Goal: Task Accomplishment & Management: Manage account settings

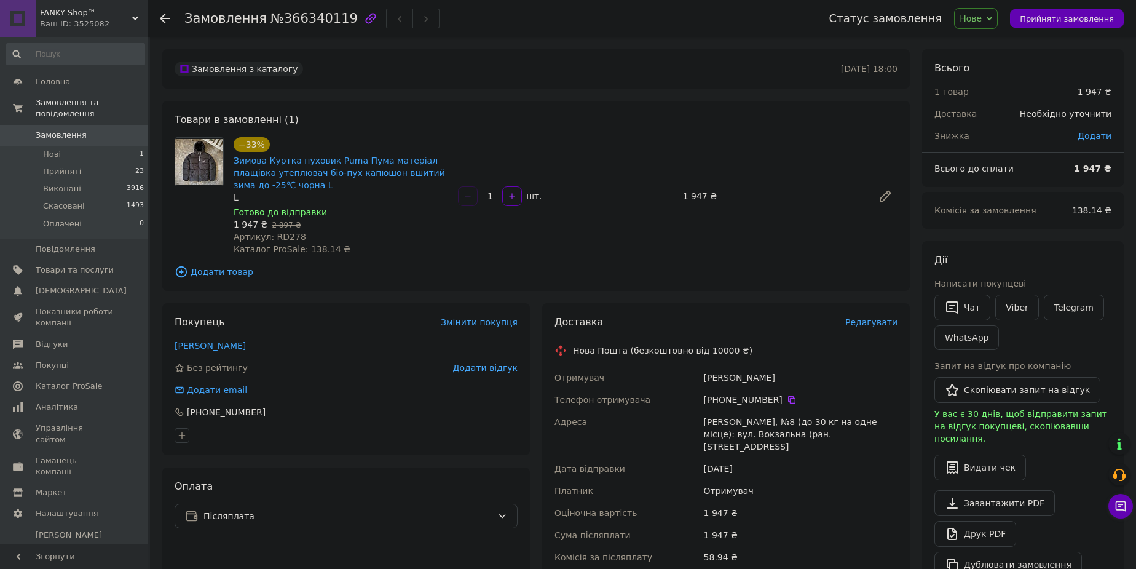
click at [982, 18] on span "Нове" at bounding box center [971, 19] width 22 height 10
click at [993, 43] on li "Прийнято" at bounding box center [983, 43] width 57 height 18
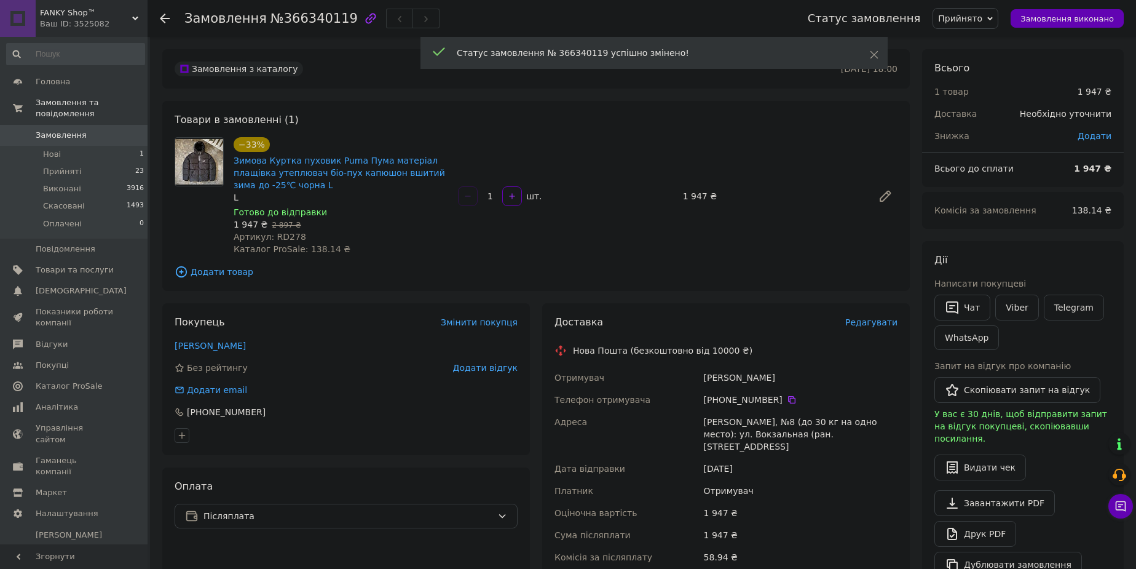
click at [1032, 267] on div "Дії Написати покупцеві   Чат Viber Telegram WhatsApp Запит на відгук про компан…" at bounding box center [1023, 415] width 177 height 324
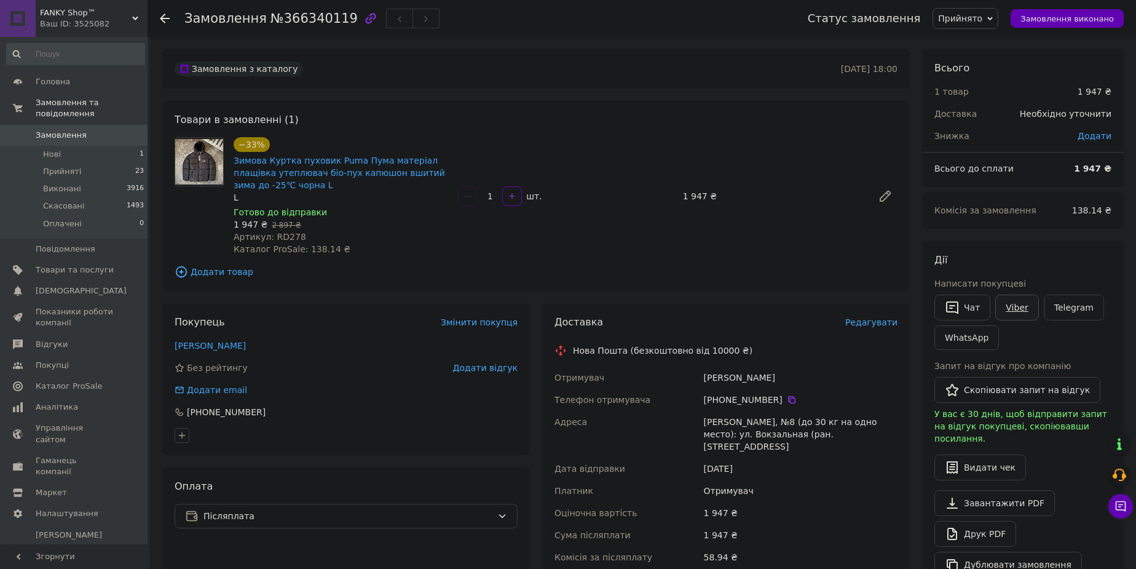
click at [1011, 305] on link "Viber" at bounding box center [1016, 308] width 43 height 26
click at [106, 163] on li "Прийняті 23" at bounding box center [75, 171] width 151 height 17
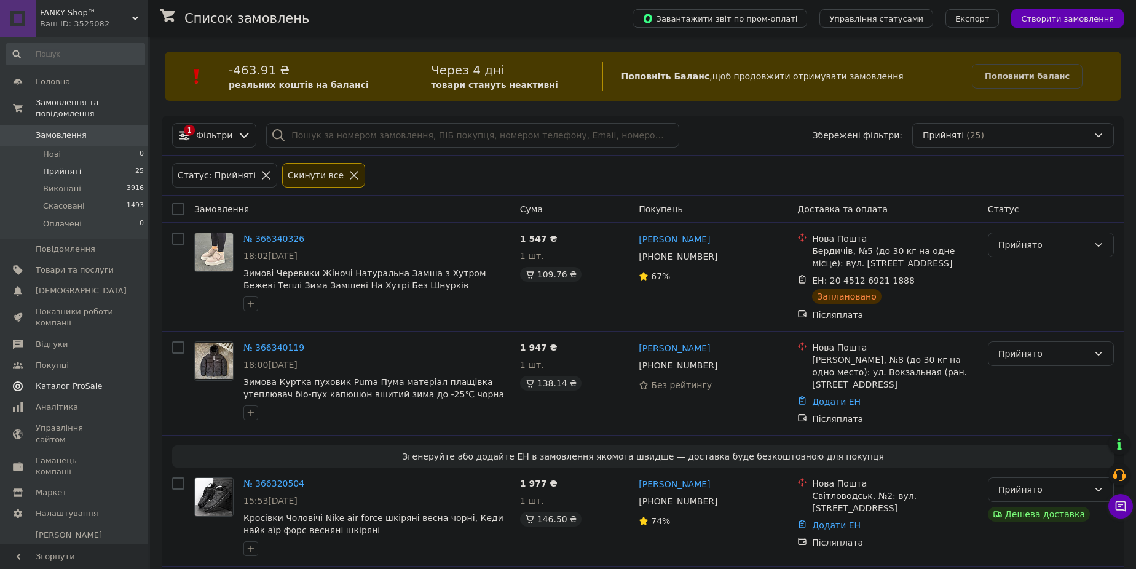
click at [79, 381] on span "Каталог ProSale" at bounding box center [69, 386] width 66 height 11
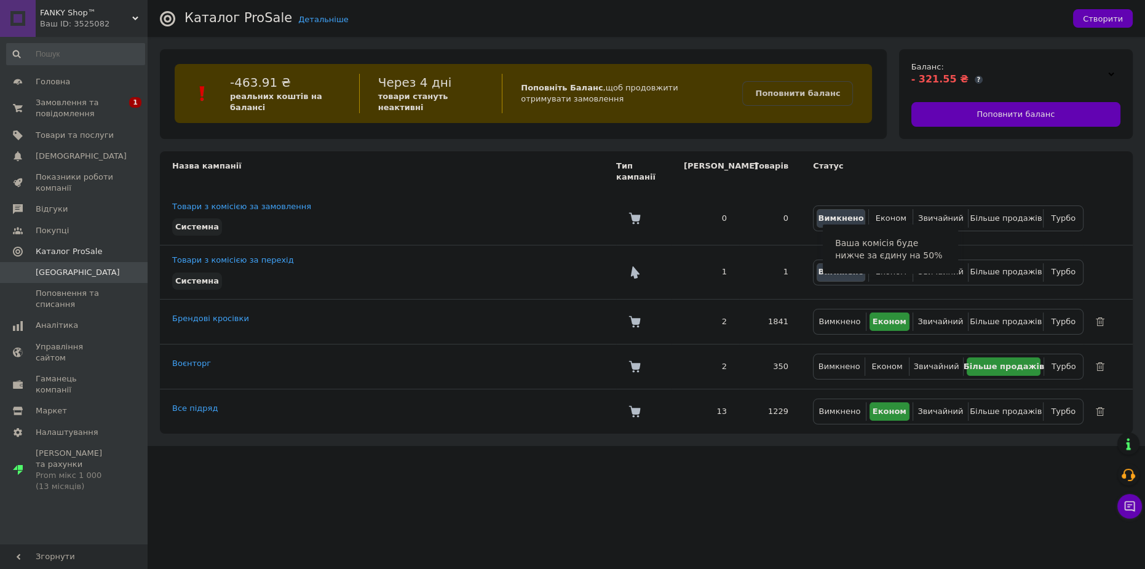
click at [1106, 74] on div at bounding box center [1111, 73] width 18 height 17
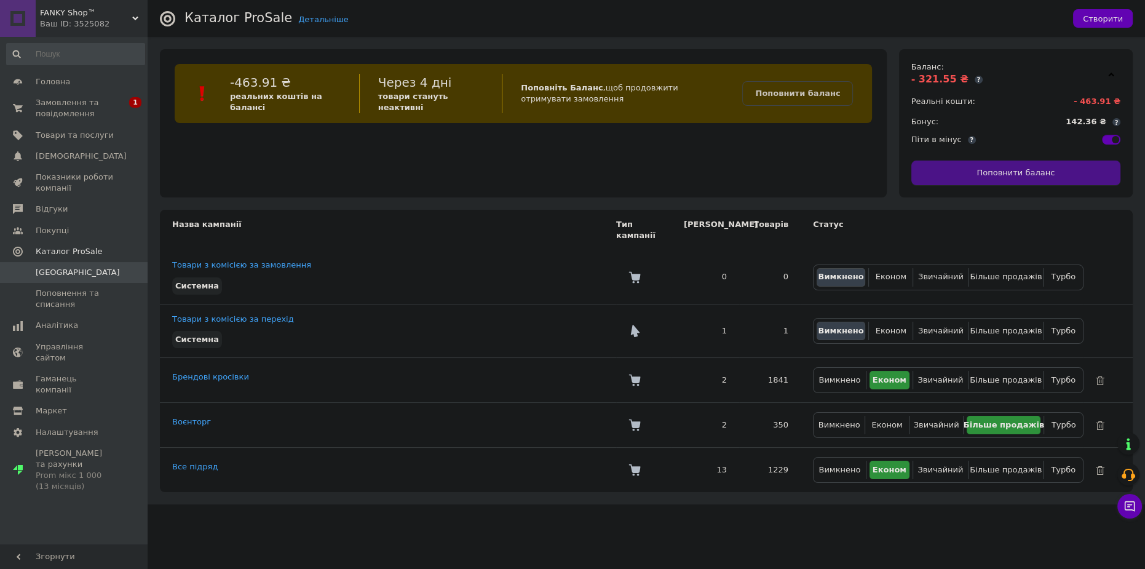
click at [1035, 172] on span "Поповнити баланс" at bounding box center [1015, 172] width 78 height 11
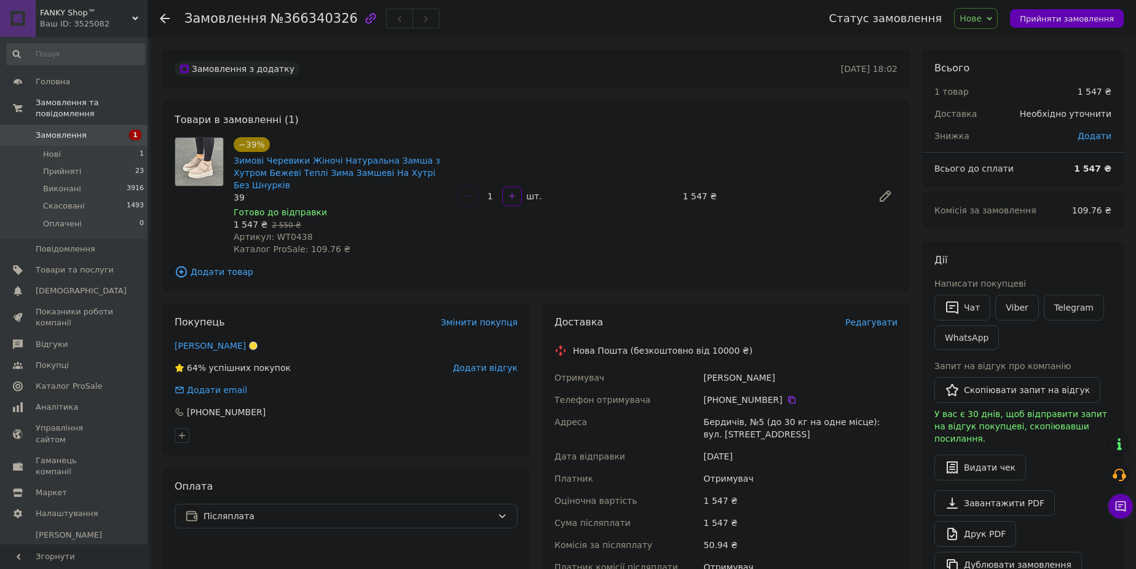
click at [285, 232] on span "Артикул: WT0438" at bounding box center [273, 237] width 79 height 10
copy span "WT0438"
drag, startPoint x: 229, startPoint y: 336, endPoint x: 237, endPoint y: 339, distance: 8.8
click at [229, 341] on link "[PERSON_NAME]" at bounding box center [210, 346] width 71 height 10
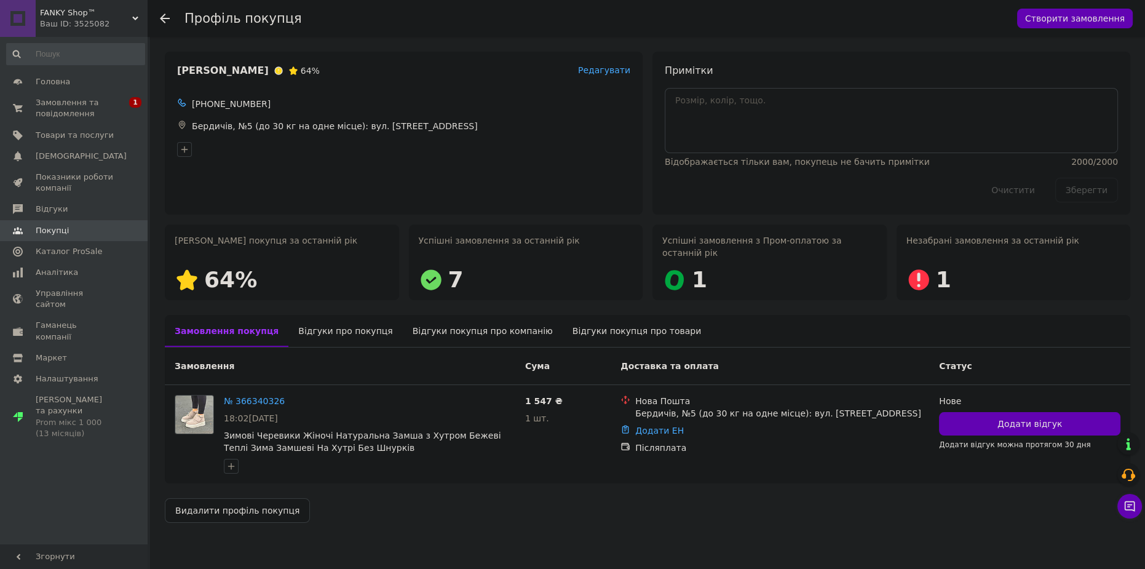
click at [316, 324] on div "Відгуки про покупця" at bounding box center [345, 331] width 114 height 32
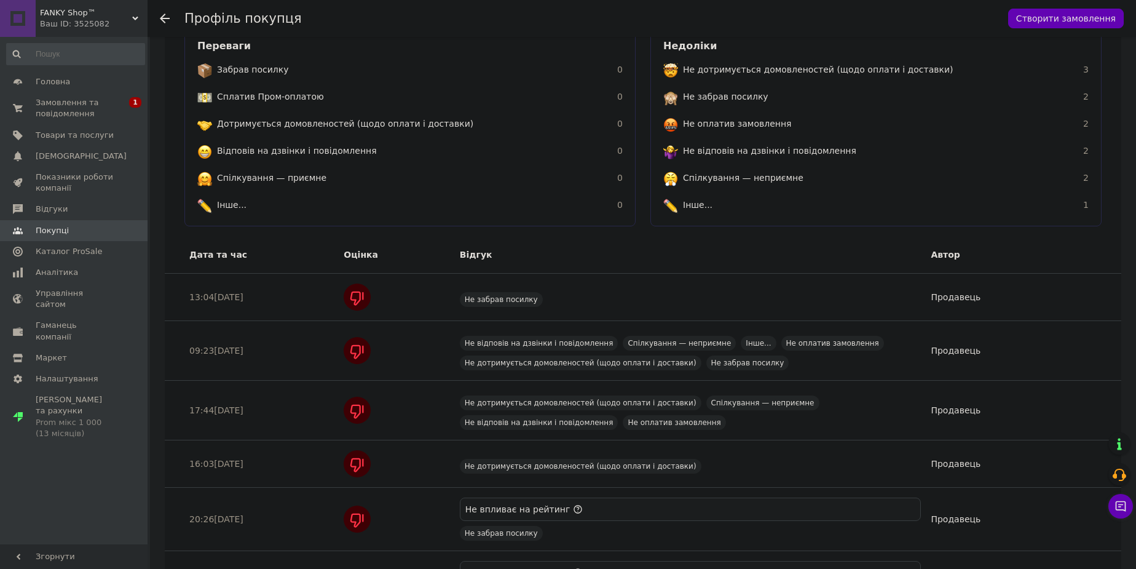
scroll to position [414, 0]
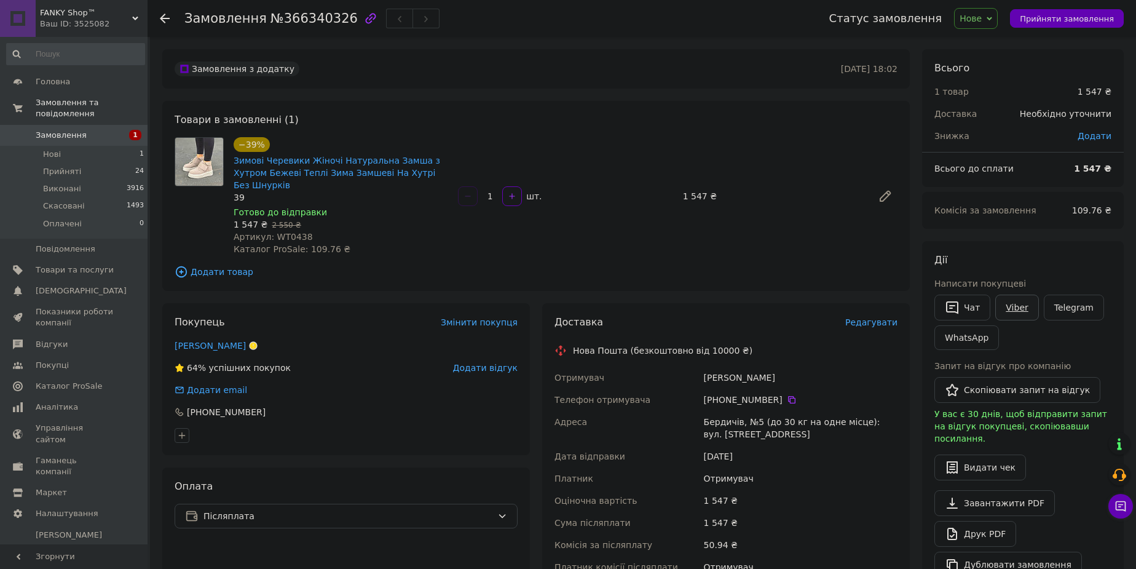
click at [1021, 309] on link "Viber" at bounding box center [1016, 308] width 43 height 26
drag, startPoint x: 788, startPoint y: 365, endPoint x: 702, endPoint y: 370, distance: 85.6
click at [702, 370] on div "[PERSON_NAME]" at bounding box center [801, 377] width 199 height 22
copy div "[PERSON_NAME]"
click at [788, 396] on icon at bounding box center [791, 399] width 7 height 7
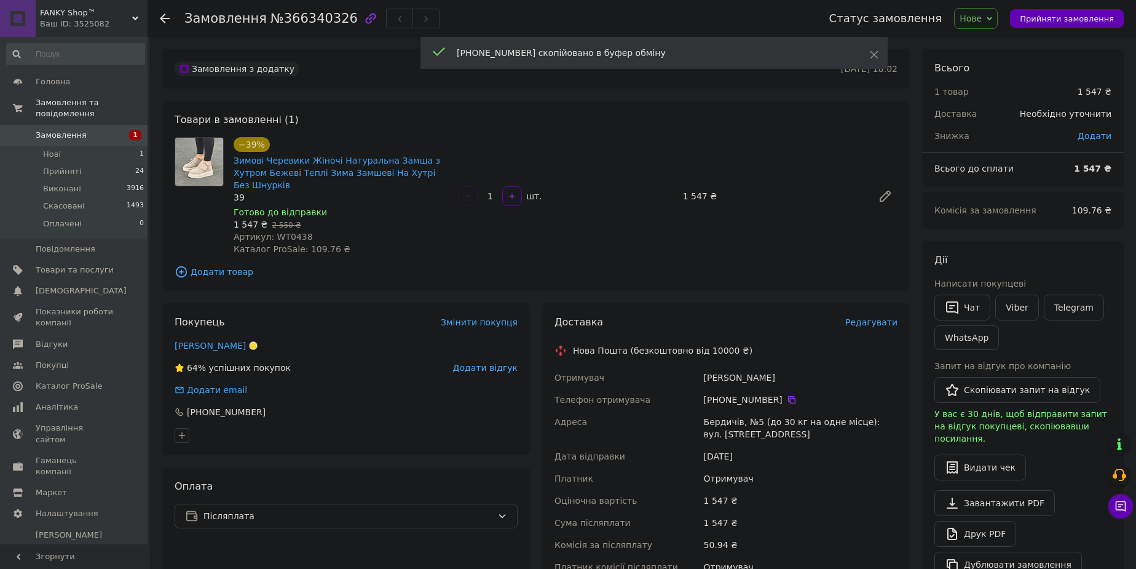
click at [718, 411] on div "Бердичів, №5 (до 30 кг на одне місце): вул. [STREET_ADDRESS]" at bounding box center [801, 428] width 199 height 34
copy div "Бердичів"
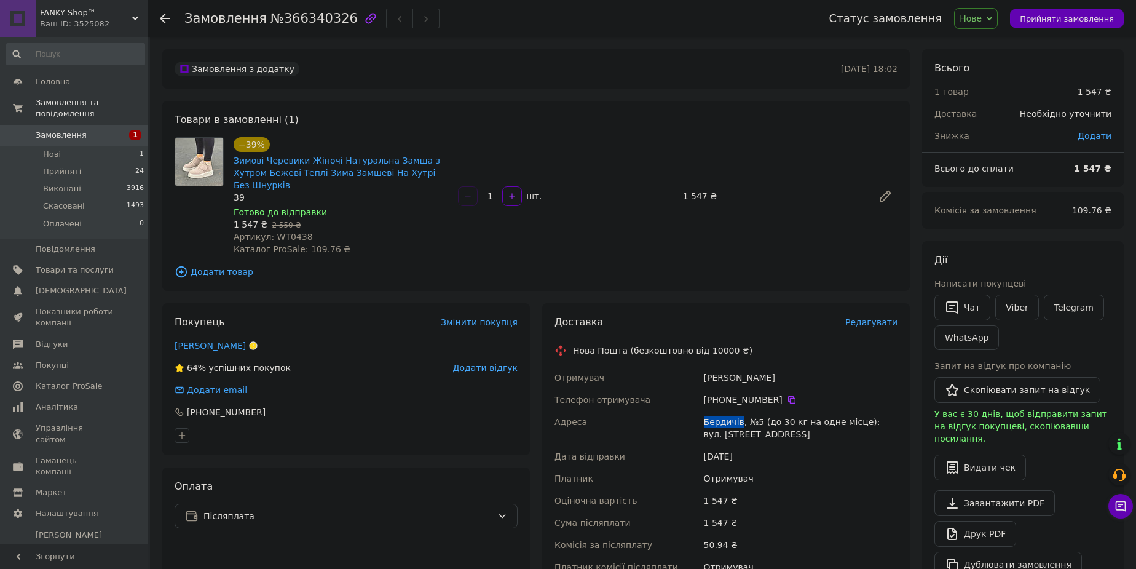
scroll to position [167, 0]
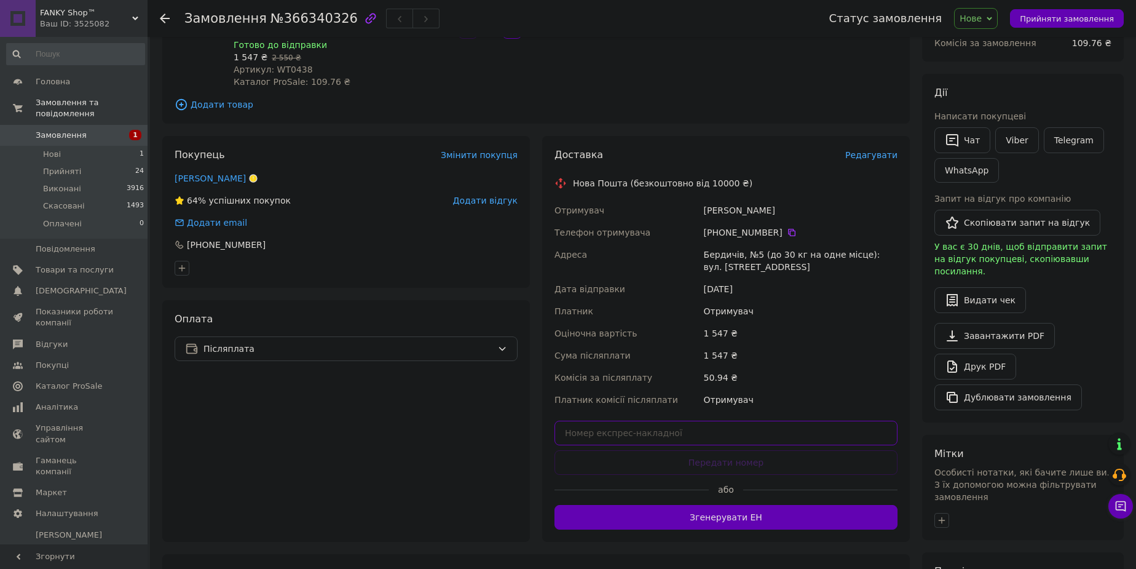
drag, startPoint x: 640, startPoint y: 410, endPoint x: 651, endPoint y: 418, distance: 13.2
click at [641, 421] on input "text" at bounding box center [726, 433] width 343 height 25
paste input "20451269211888"
type input "20451269211888"
click at [687, 450] on button "Передати номер" at bounding box center [726, 462] width 343 height 25
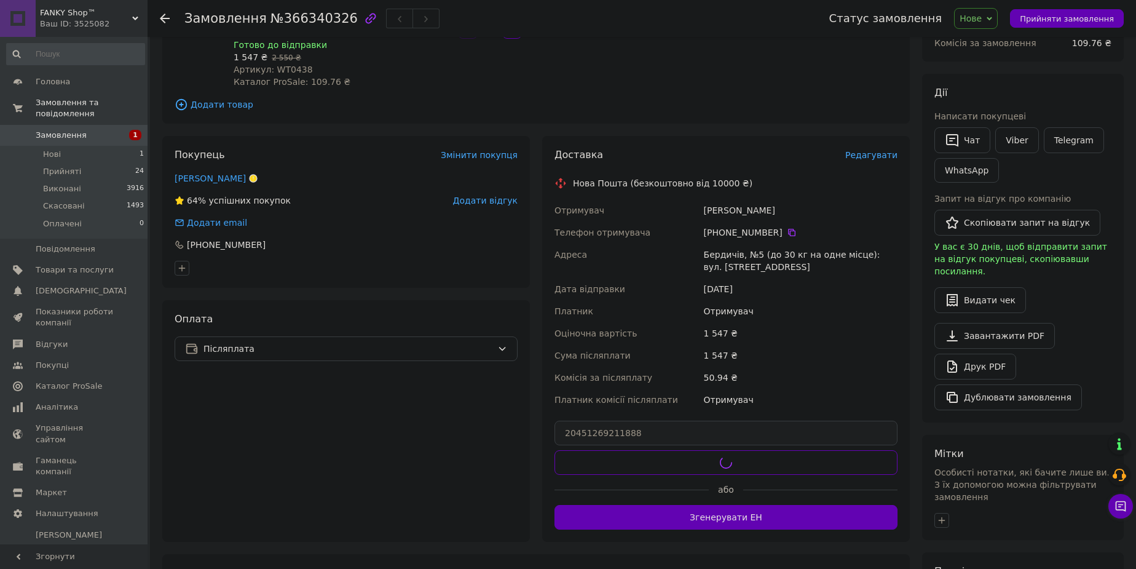
click at [970, 22] on span "Нове" at bounding box center [976, 18] width 44 height 21
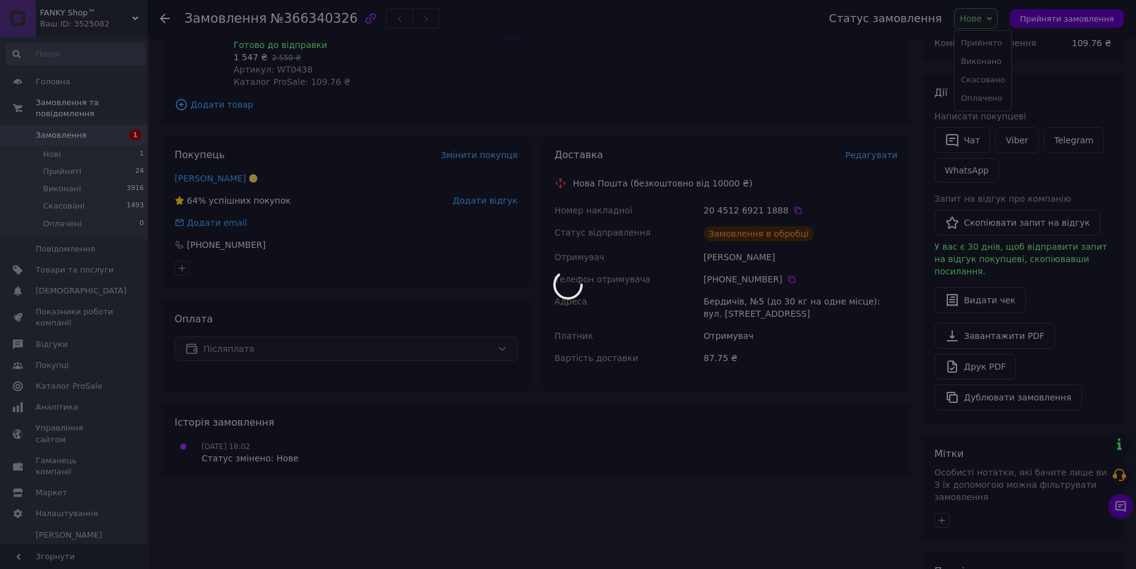
click at [992, 38] on div at bounding box center [568, 284] width 1136 height 569
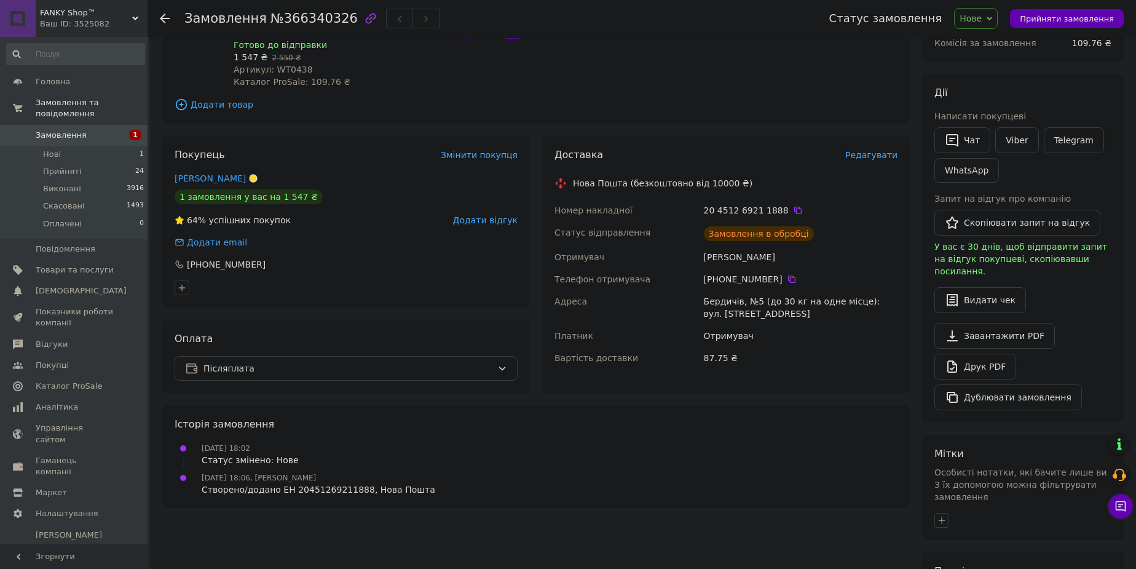
click at [982, 14] on span "Нове" at bounding box center [971, 19] width 22 height 10
click at [996, 44] on li "Прийнято" at bounding box center [983, 43] width 57 height 18
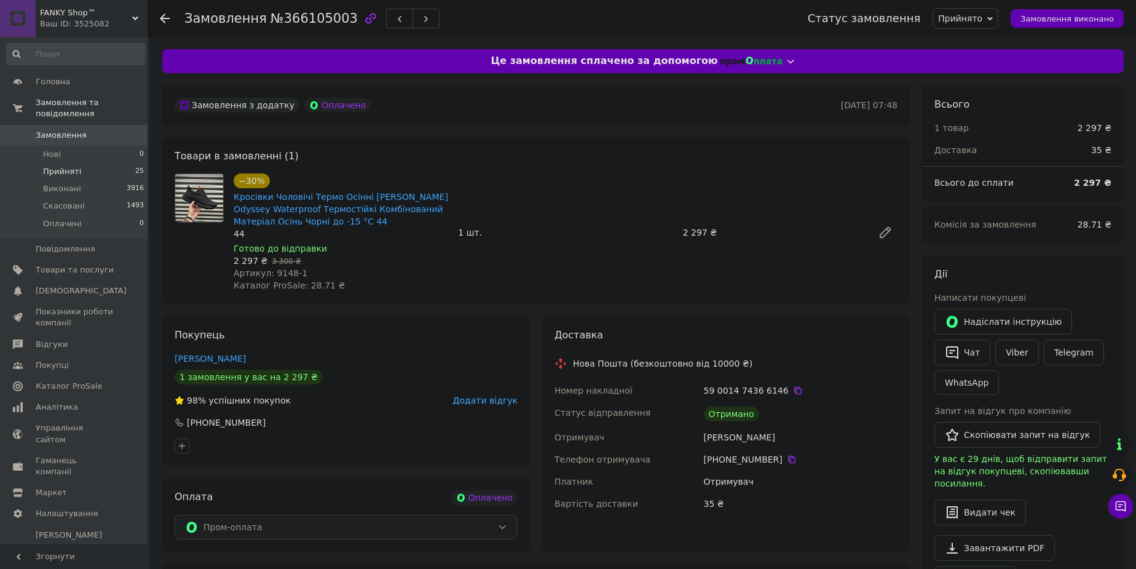
click at [101, 163] on li "Прийняті 25" at bounding box center [75, 171] width 151 height 17
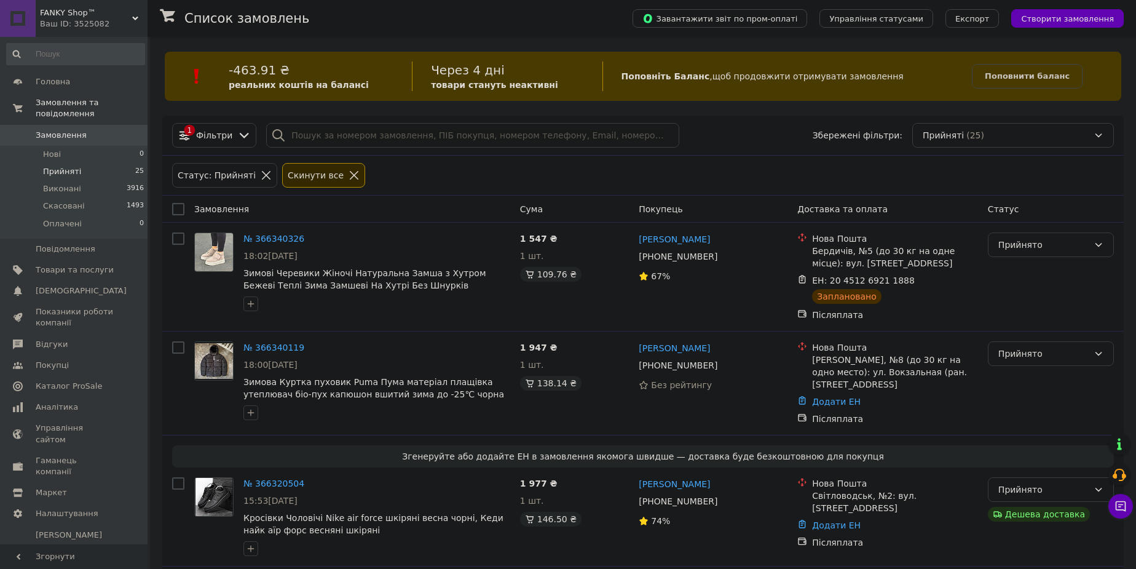
click at [111, 163] on li "Прийняті 25" at bounding box center [75, 171] width 151 height 17
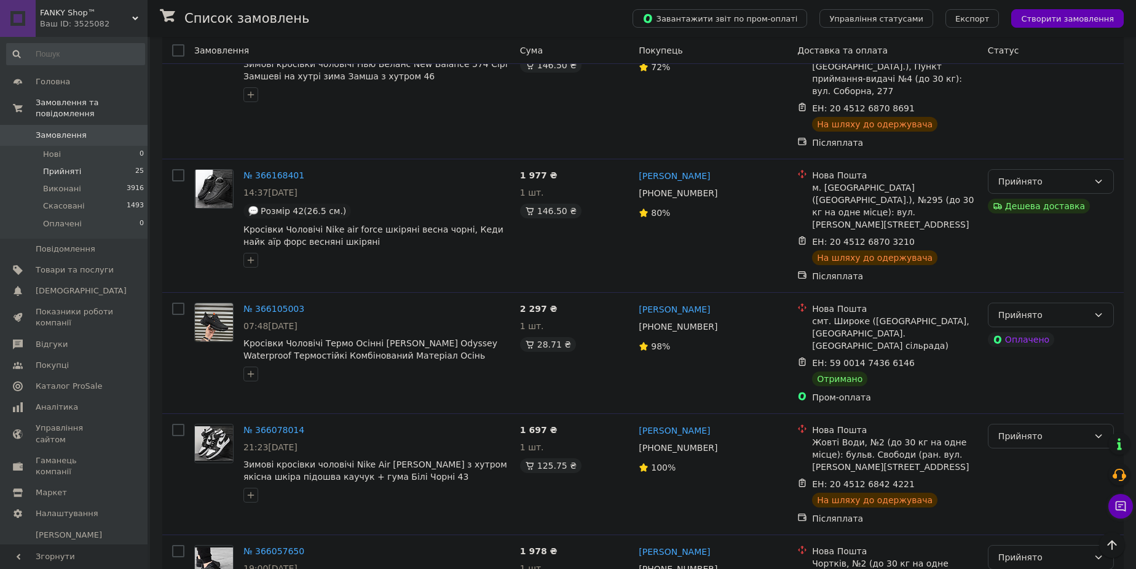
scroll to position [1159, 0]
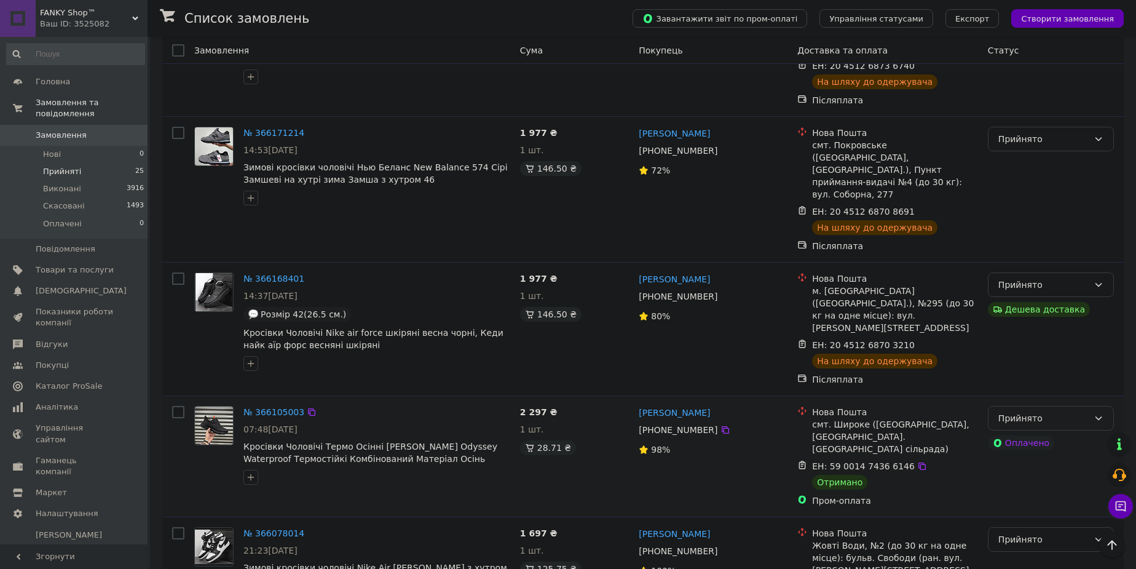
click at [1075, 411] on div "Прийнято" at bounding box center [1044, 418] width 90 height 14
click at [1079, 302] on div "Прийнято Дешева доставка" at bounding box center [1051, 328] width 136 height 123
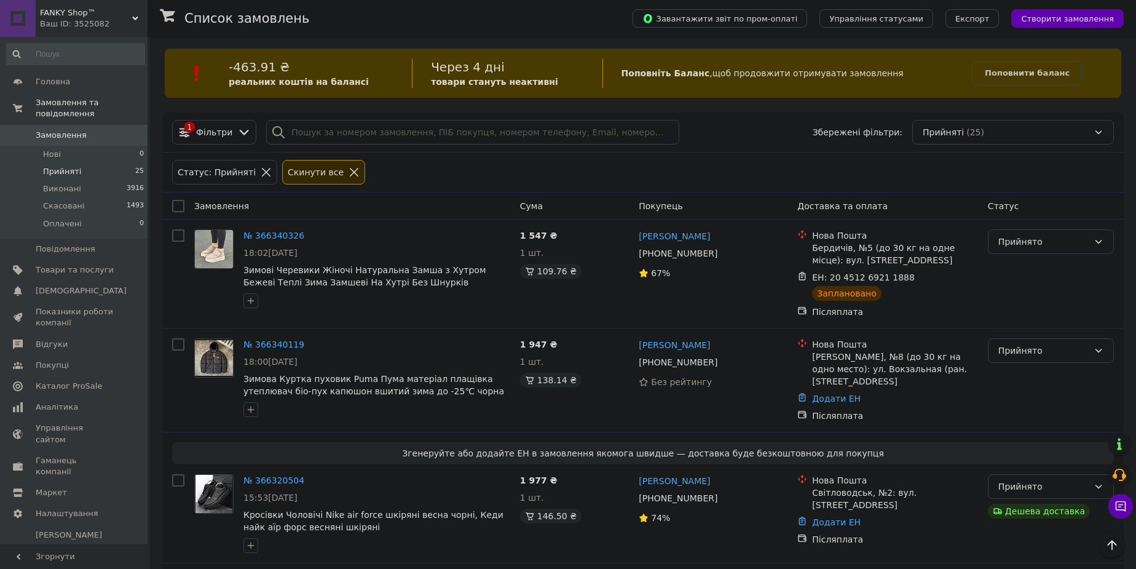
scroll to position [0, 0]
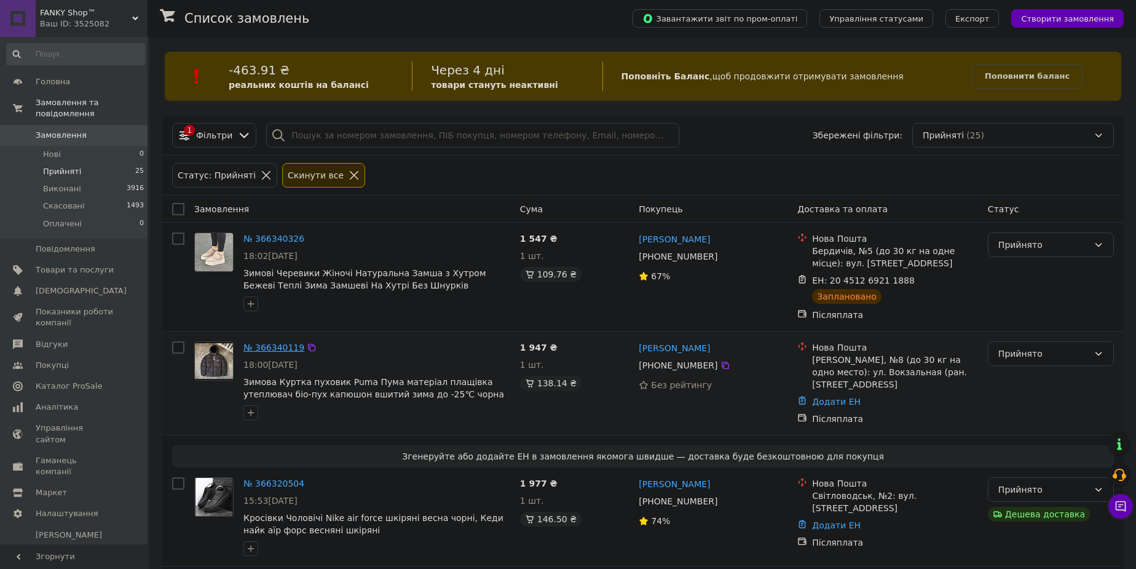
click at [268, 344] on link "№ 366340119" at bounding box center [273, 347] width 61 height 10
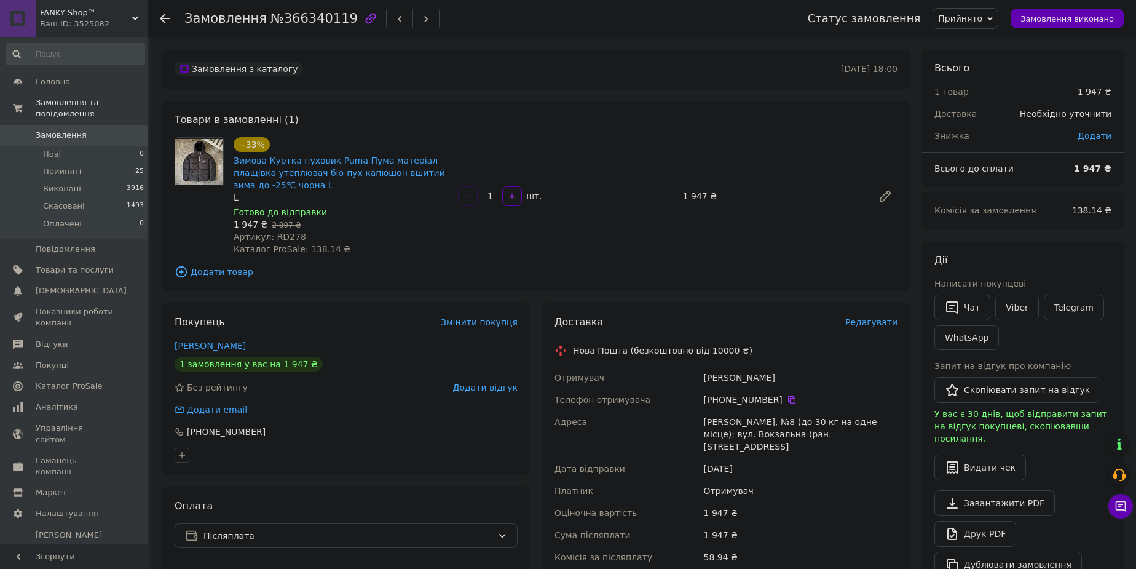
drag, startPoint x: 990, startPoint y: 226, endPoint x: 995, endPoint y: 236, distance: 11.0
click at [991, 226] on div "Комісія за замовлення 138.14 ₴" at bounding box center [1023, 210] width 202 height 37
click at [964, 304] on button "Чат" at bounding box center [963, 308] width 56 height 26
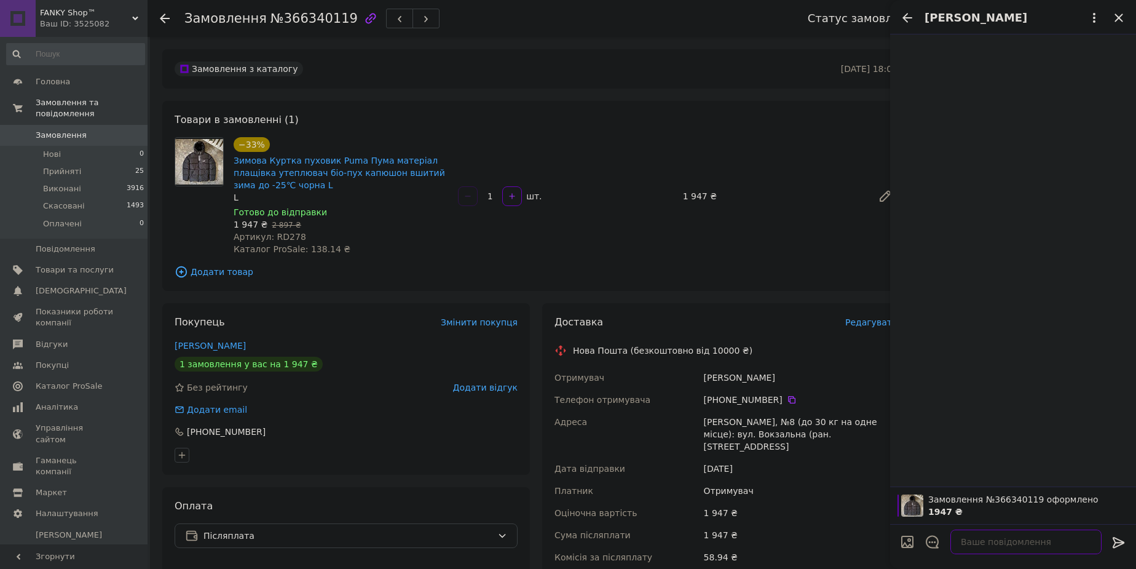
click at [976, 539] on textarea at bounding box center [1026, 541] width 151 height 25
paste textarea "Вітаю 👋 Магазин Prom 🥼 Куртка Зимова Пума 📏 Розмір - L 📦 Післясплата 📮 Огляньте…"
type textarea "Вітаю 👋 Магазин Prom 🥼 Куртка Зимова Пума 📏 Розмір - L 📦 Післясплата 📮 Огляньте…"
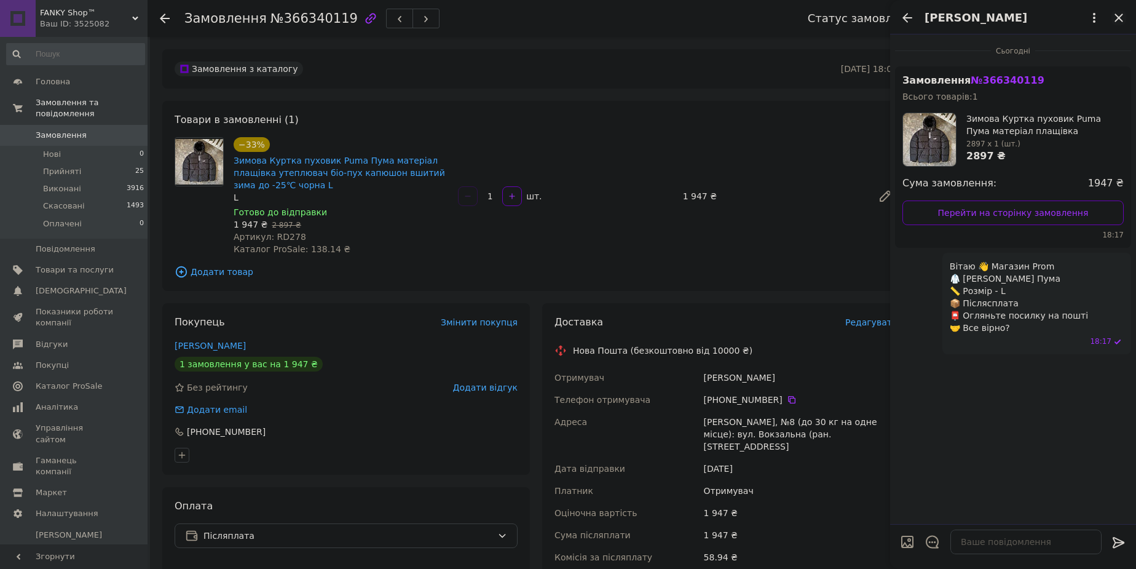
click at [1118, 15] on icon "Закрити" at bounding box center [1119, 17] width 15 height 15
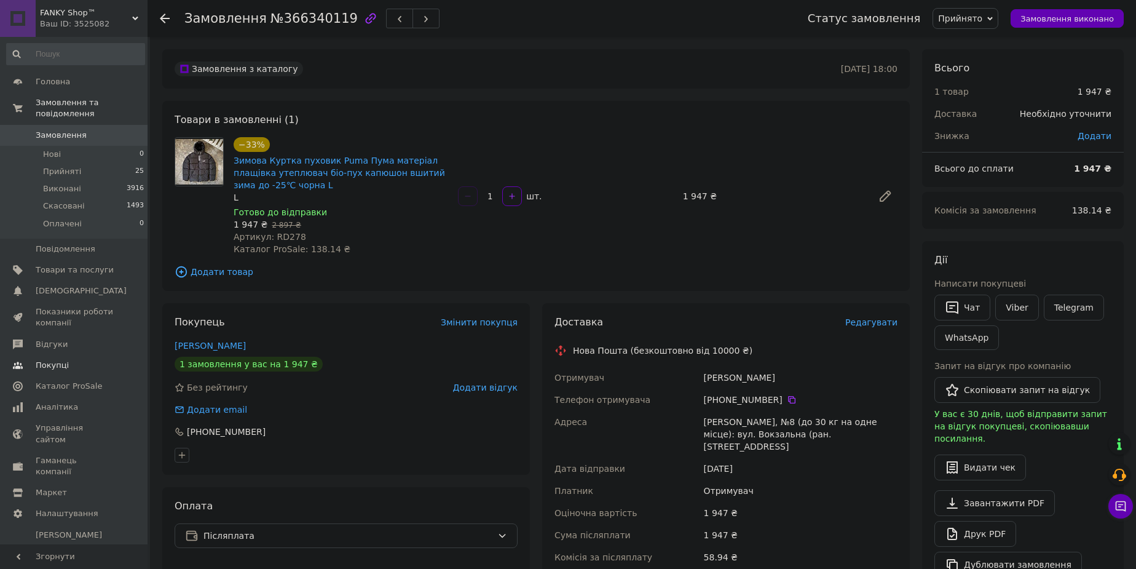
click at [78, 339] on span "Відгуки" at bounding box center [75, 344] width 78 height 11
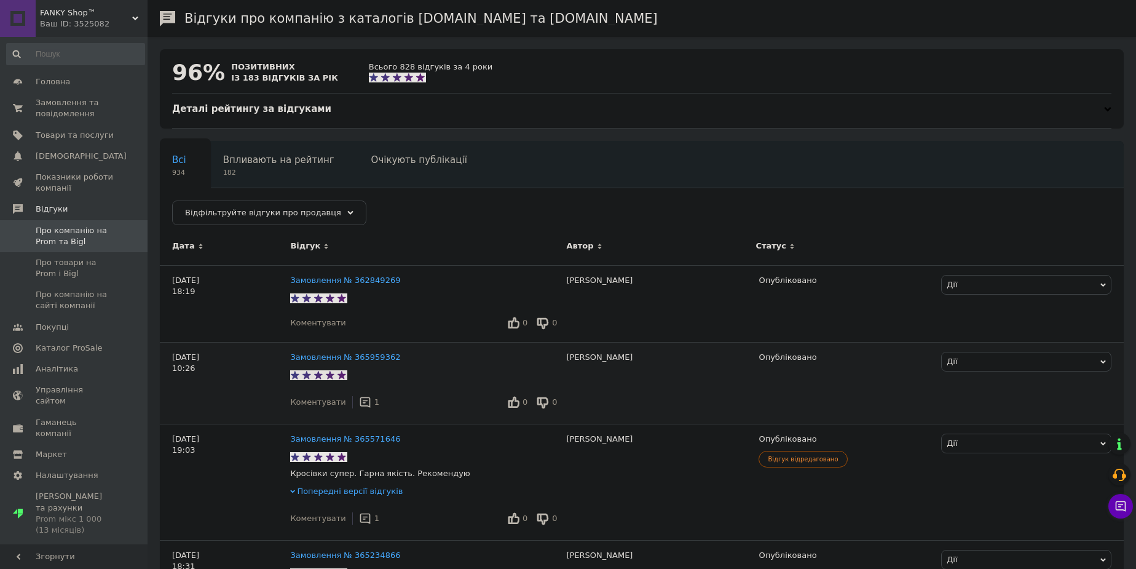
click at [362, 400] on icon at bounding box center [365, 402] width 12 height 12
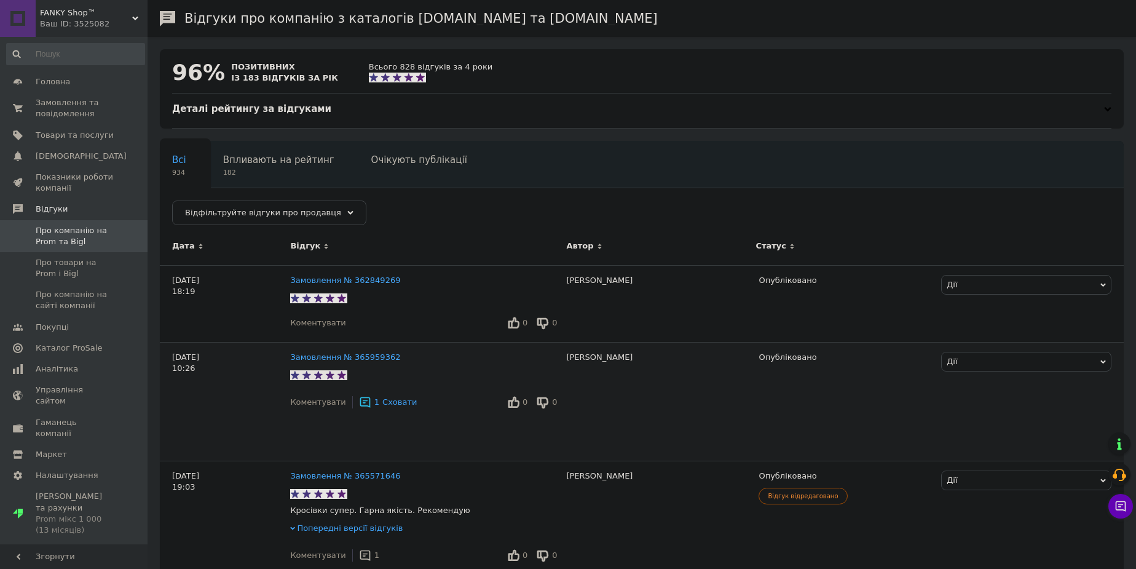
scroll to position [55, 0]
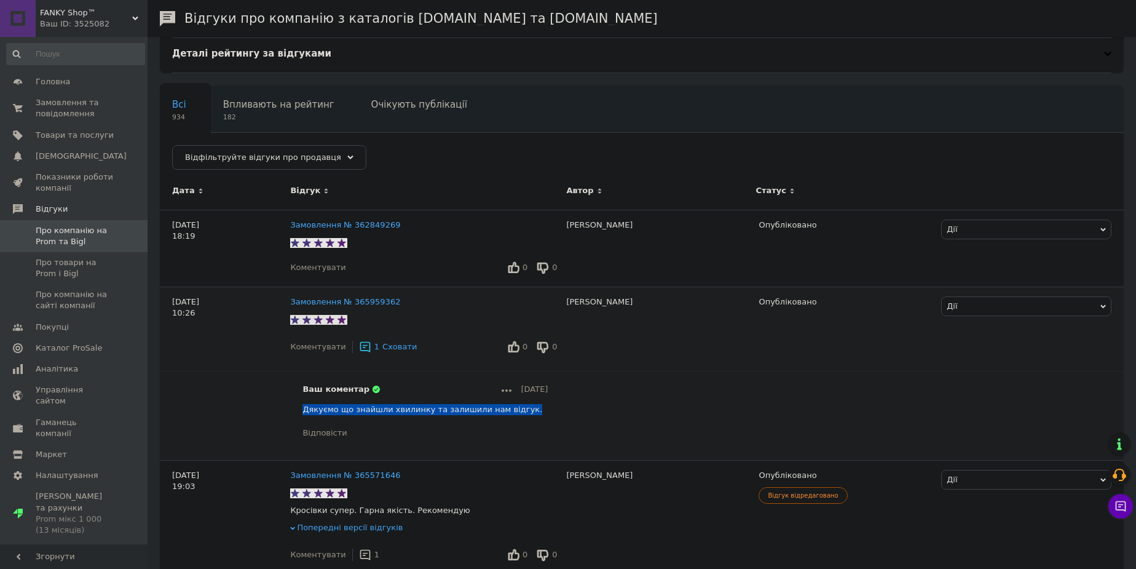
drag, startPoint x: 304, startPoint y: 410, endPoint x: 509, endPoint y: 407, distance: 204.2
click at [509, 407] on div "Дякуємо що знайшли хвилинку та залишили нам відгук." at bounding box center [425, 409] width 245 height 11
copy span "Дякуємо що знайшли хвилинку та залишили нам відгук."
click at [317, 271] on span "Коментувати" at bounding box center [317, 267] width 55 height 9
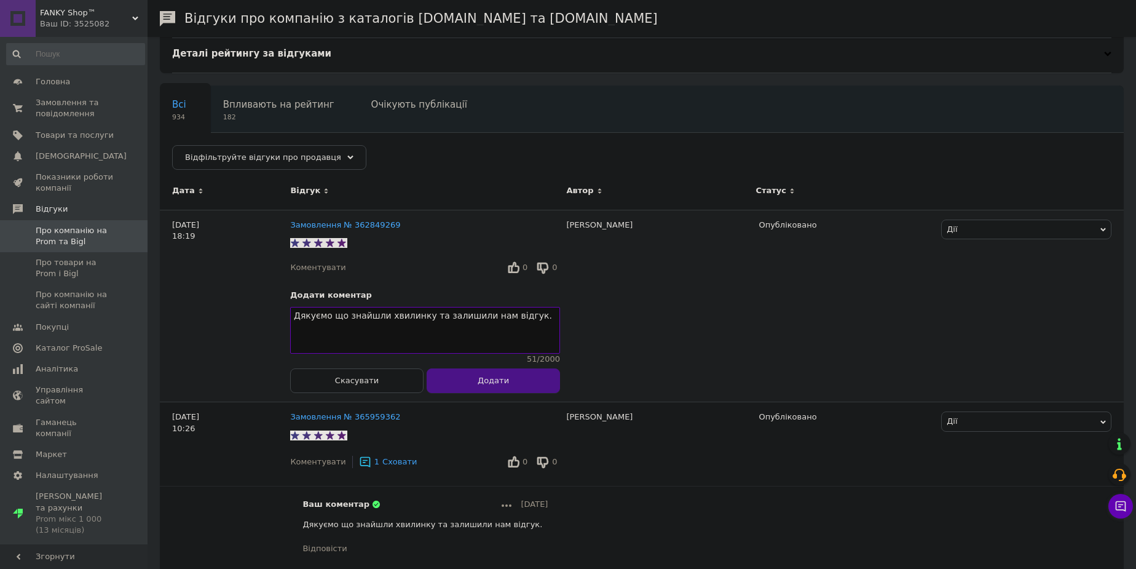
type textarea "Дякуємо що знайшли хвилинку та залишили нам відгук."
click at [495, 385] on span "Додати" at bounding box center [493, 380] width 31 height 9
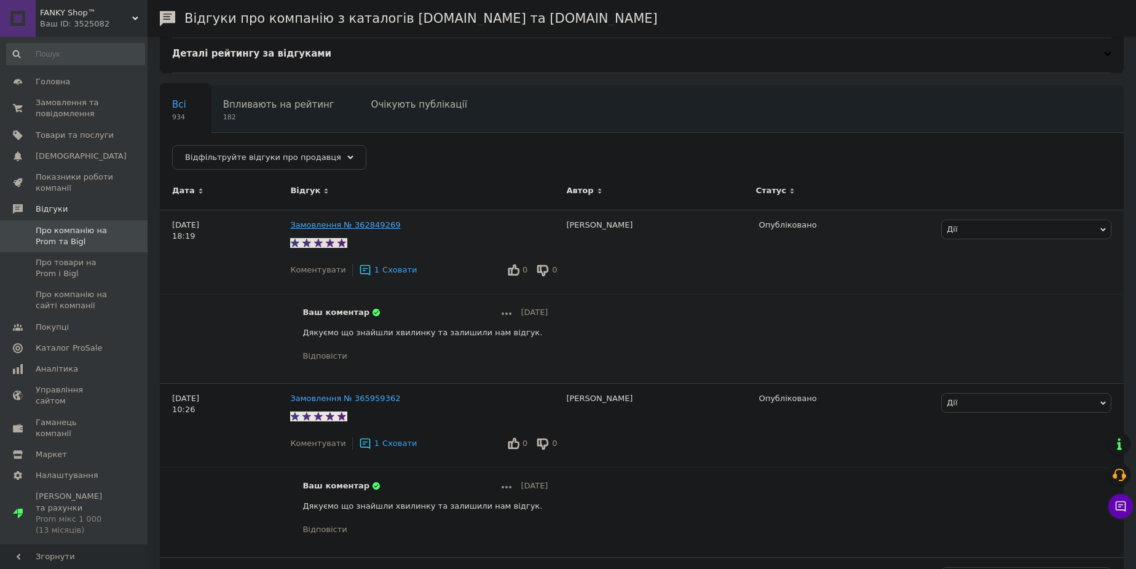
click at [328, 223] on link "Замовлення № 362849269" at bounding box center [345, 224] width 110 height 9
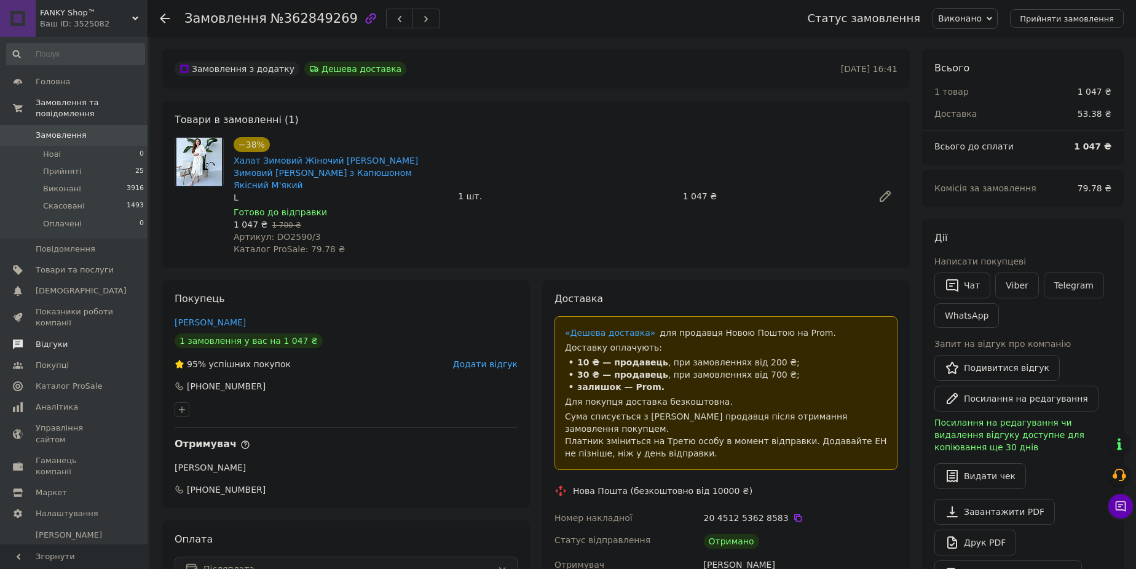
click at [64, 339] on span "Відгуки" at bounding box center [75, 344] width 78 height 11
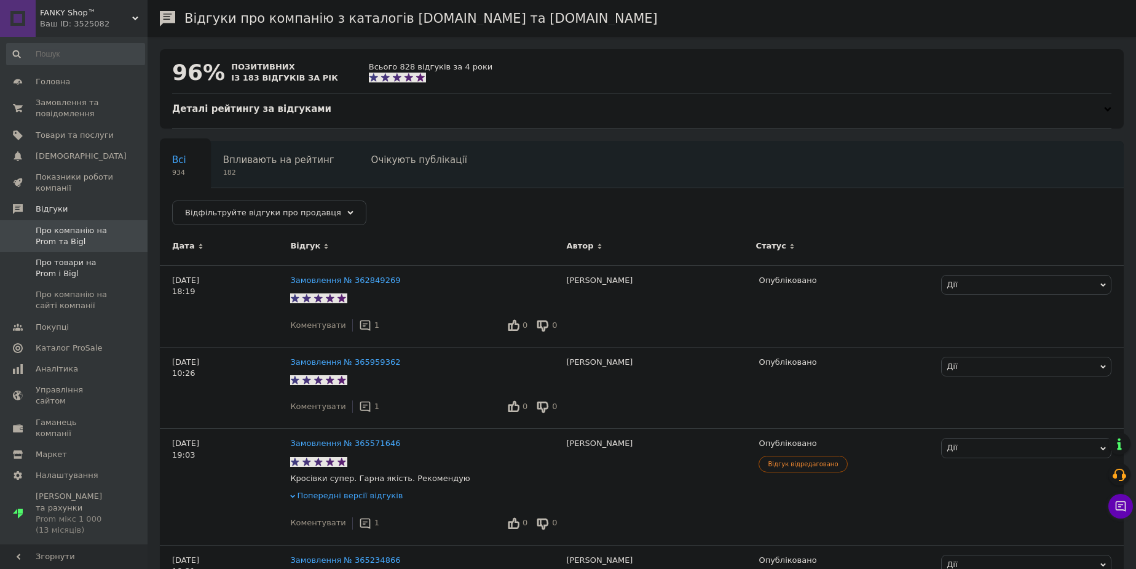
click at [89, 267] on span "Про товари на Prom і Bigl" at bounding box center [75, 268] width 78 height 22
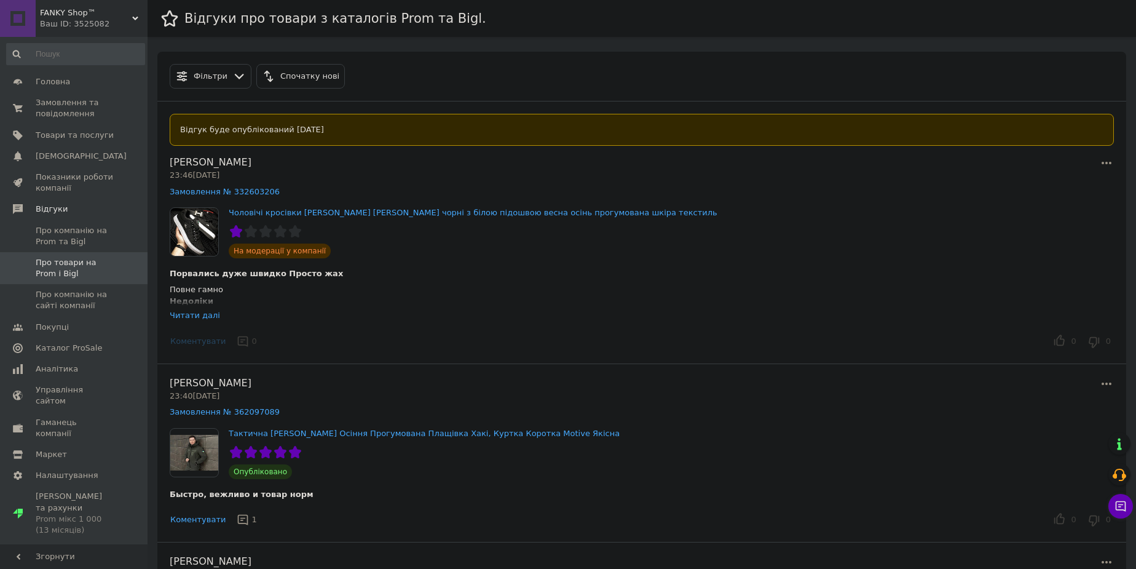
click at [198, 319] on div "Читати далі" at bounding box center [195, 315] width 50 height 9
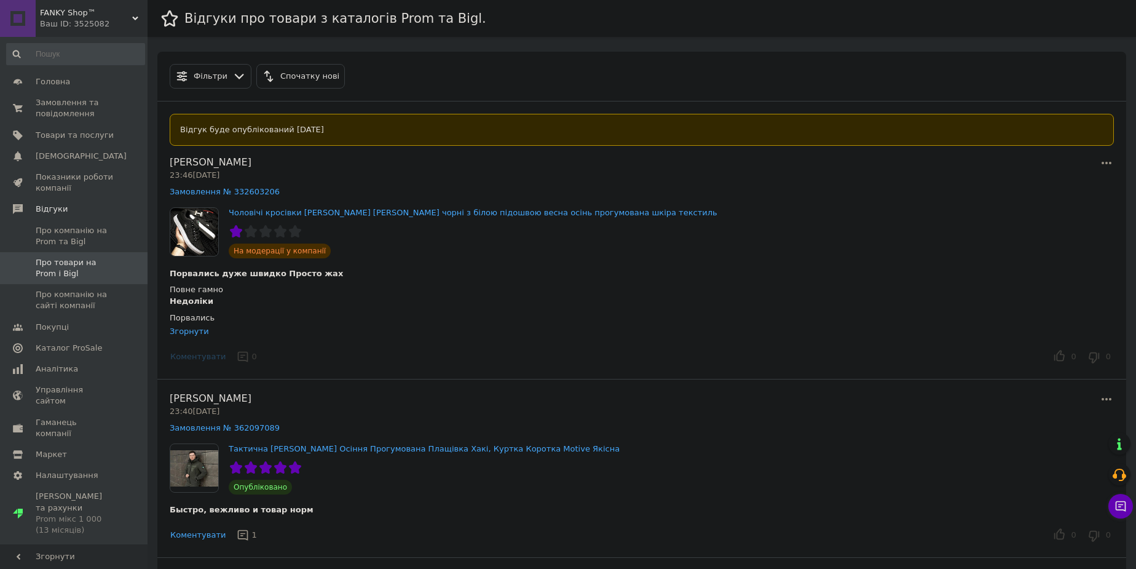
click at [242, 358] on div "0" at bounding box center [248, 356] width 36 height 19
click at [202, 359] on div "Коментувати" at bounding box center [198, 356] width 64 height 13
click at [1110, 162] on icon at bounding box center [1107, 163] width 10 height 2
click at [1033, 213] on button "Оскаржити" at bounding box center [1049, 215] width 129 height 24
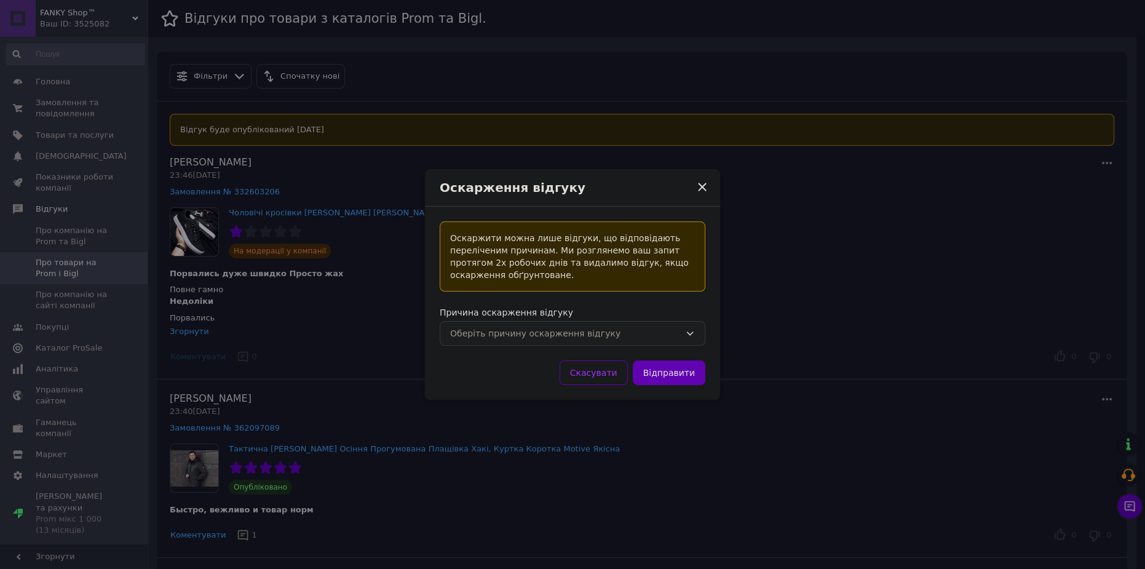
click at [590, 328] on div "Оберіть причину оскарження відгуку" at bounding box center [565, 334] width 230 height 14
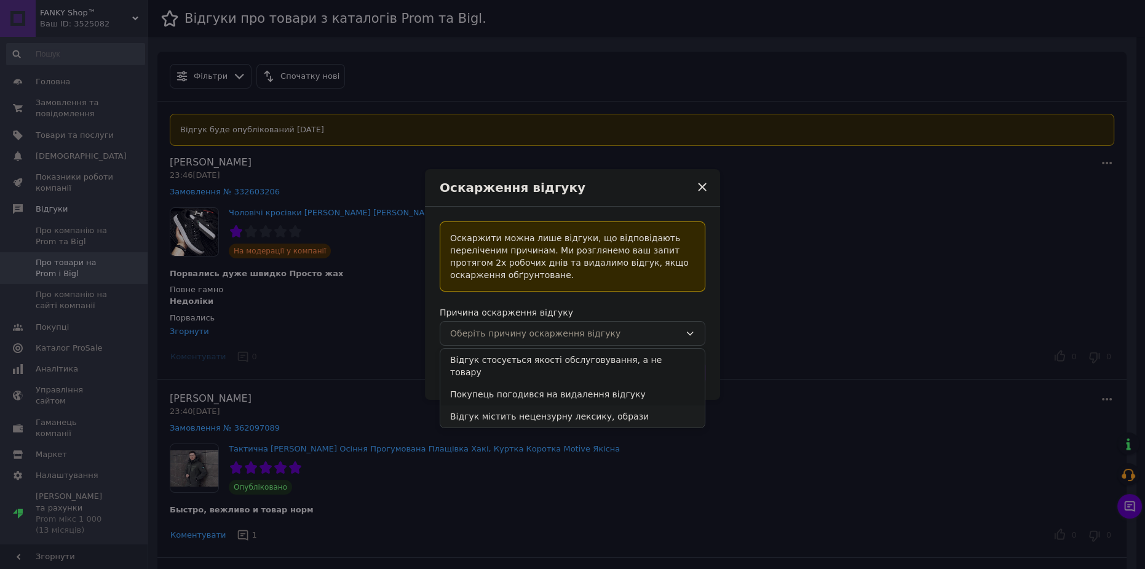
click at [542, 405] on li "Відгук містить нецензурну лексику, образи" at bounding box center [572, 416] width 264 height 22
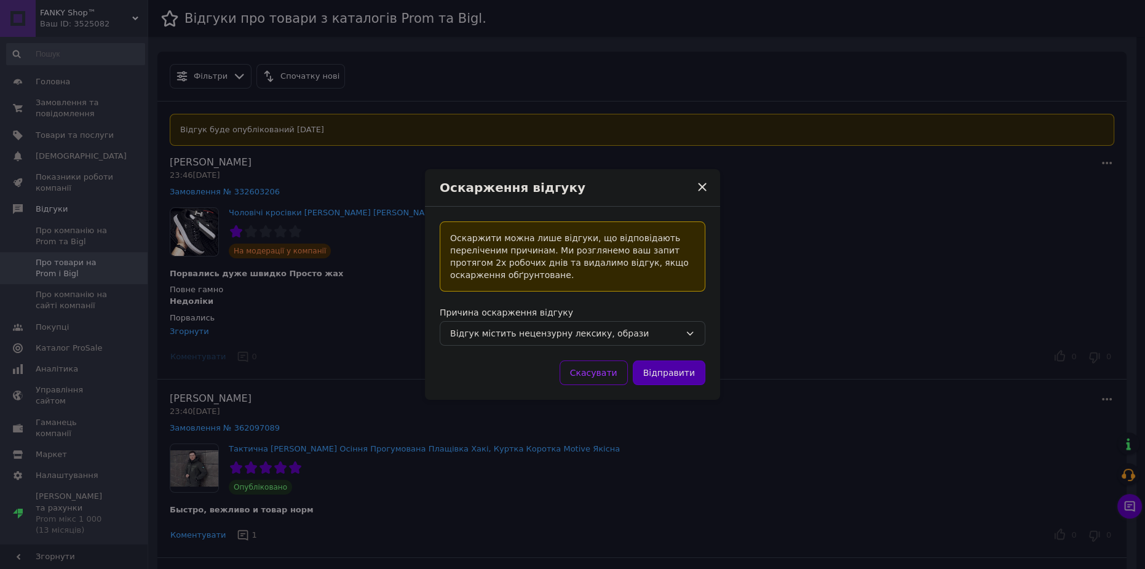
click at [684, 377] on button "Відправити" at bounding box center [669, 372] width 73 height 25
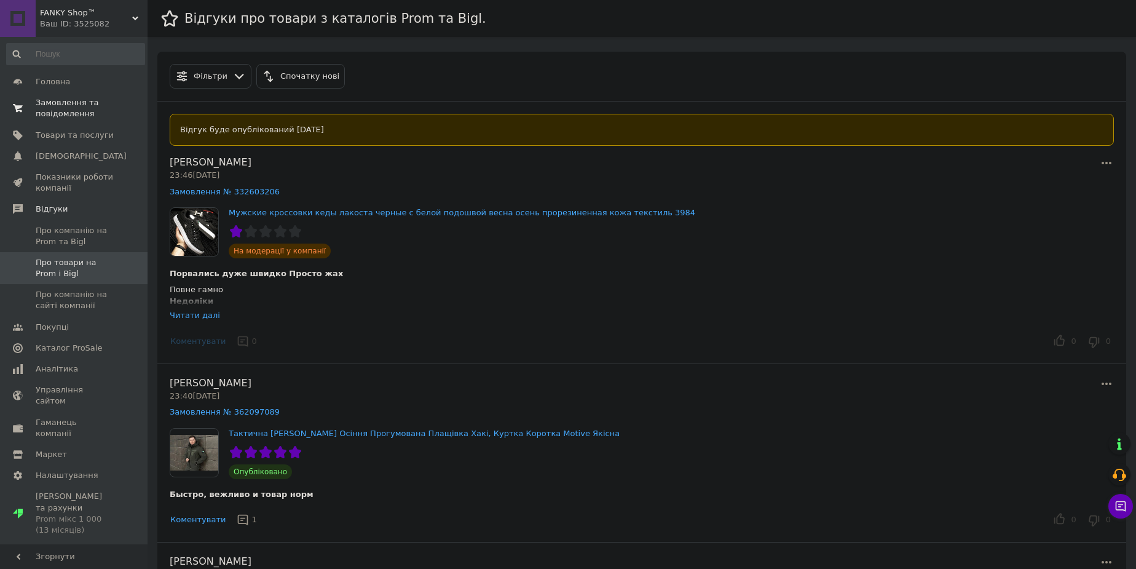
click at [83, 103] on span "Замовлення та повідомлення" at bounding box center [75, 108] width 78 height 22
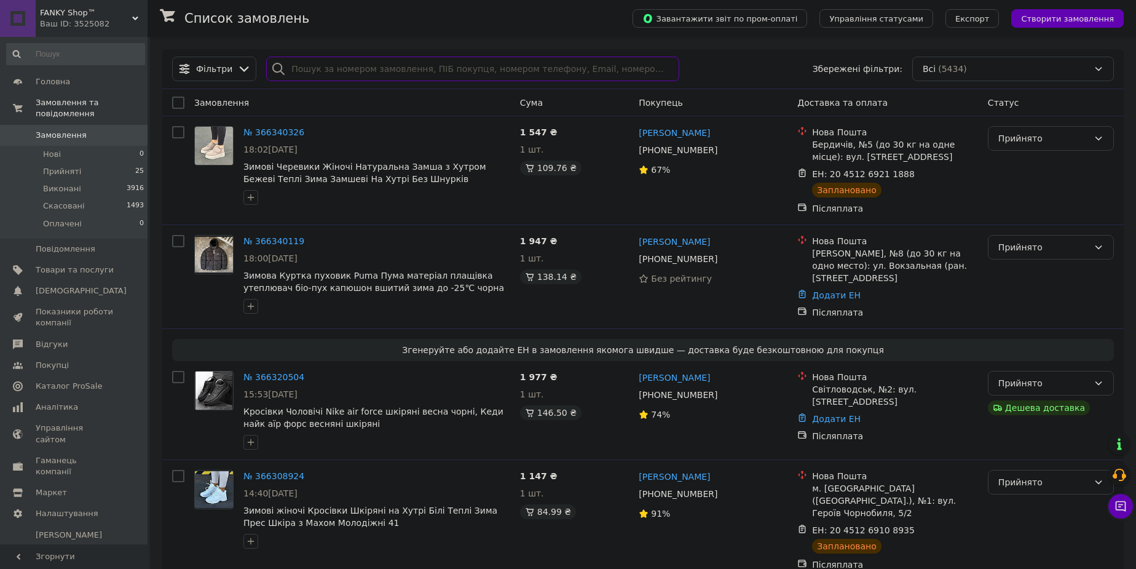
click at [306, 64] on input "search" at bounding box center [472, 69] width 413 height 25
paste input "20451267427298"
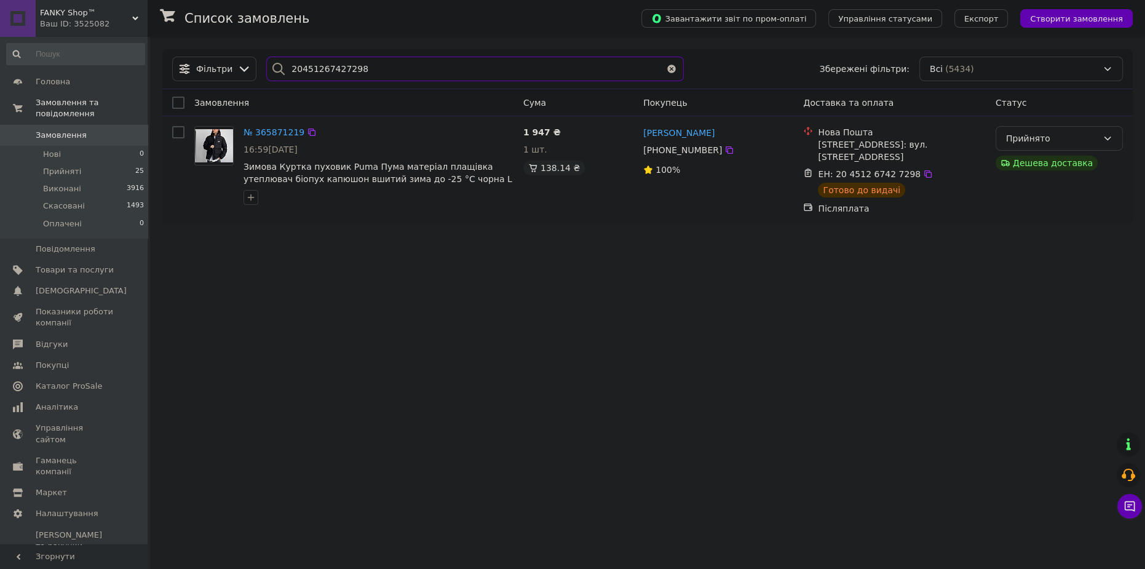
type input "20451267427298"
click at [1014, 148] on div "Прийнято" at bounding box center [1058, 138] width 127 height 25
click at [1034, 165] on li "Виконано" at bounding box center [1059, 164] width 126 height 22
click at [101, 264] on span "Товари та послуги" at bounding box center [75, 269] width 78 height 11
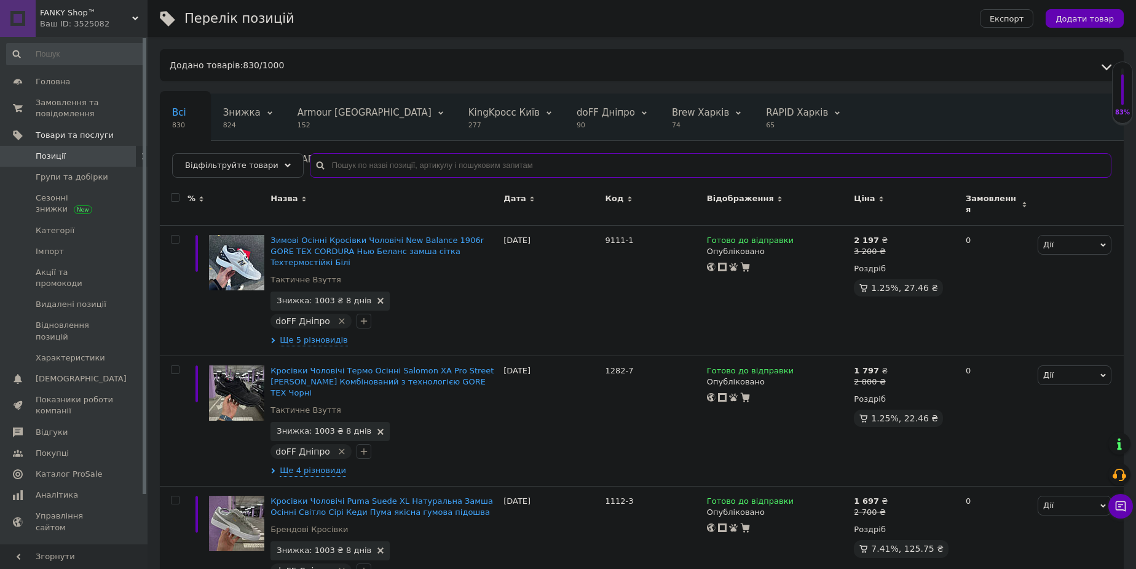
click at [355, 169] on input "text" at bounding box center [711, 165] width 802 height 25
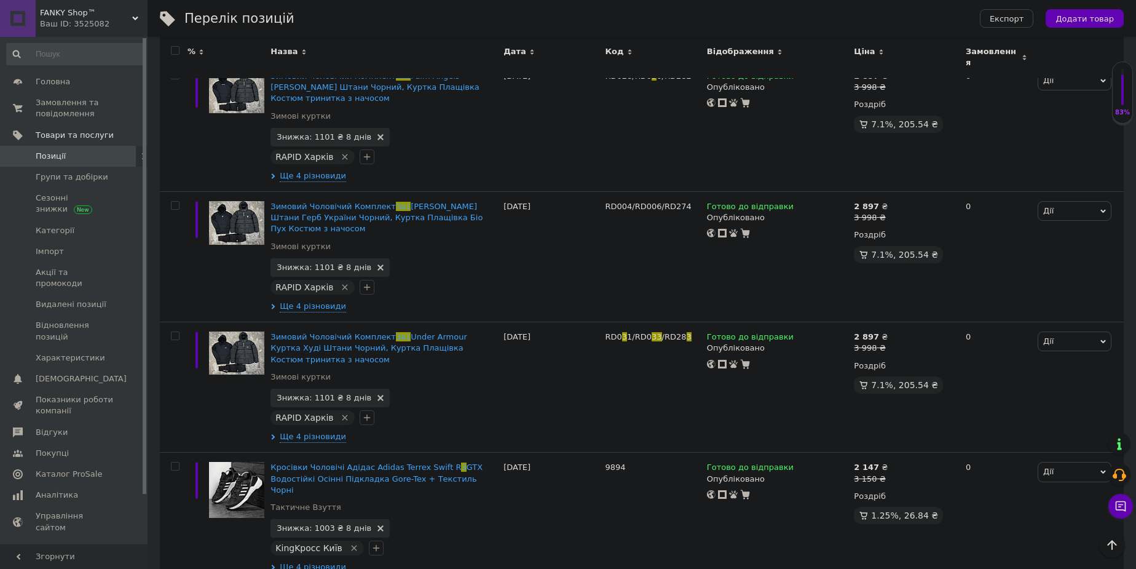
scroll to position [11673, 0]
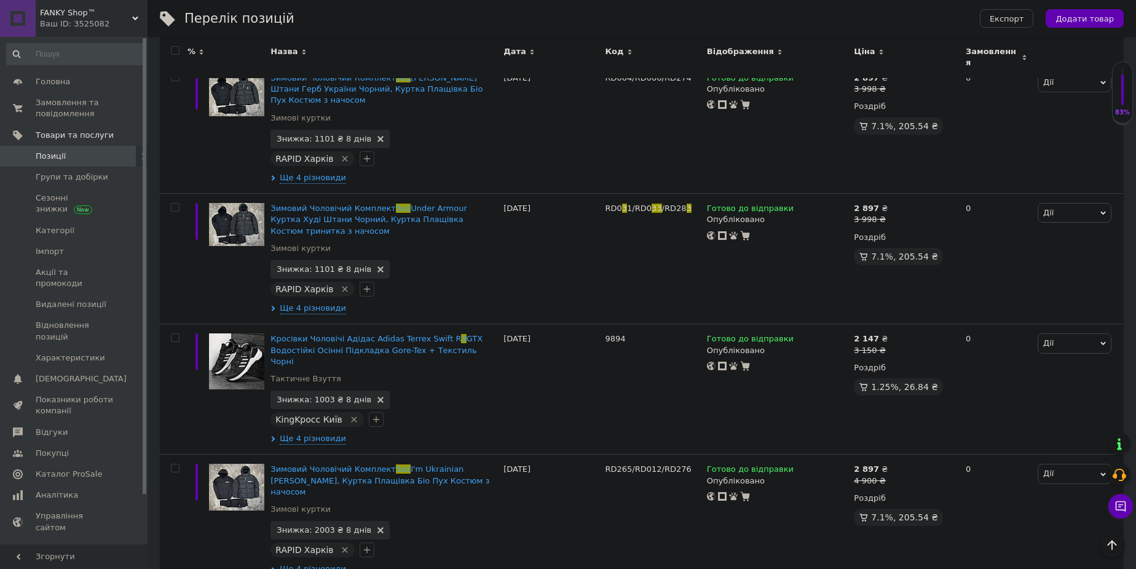
type input "3 в1"
drag, startPoint x: 601, startPoint y: 300, endPoint x: 681, endPoint y: 303, distance: 80.0
copy span "RD019/RD021/RD279"
click at [74, 108] on span "Замовлення та повідомлення" at bounding box center [75, 108] width 78 height 22
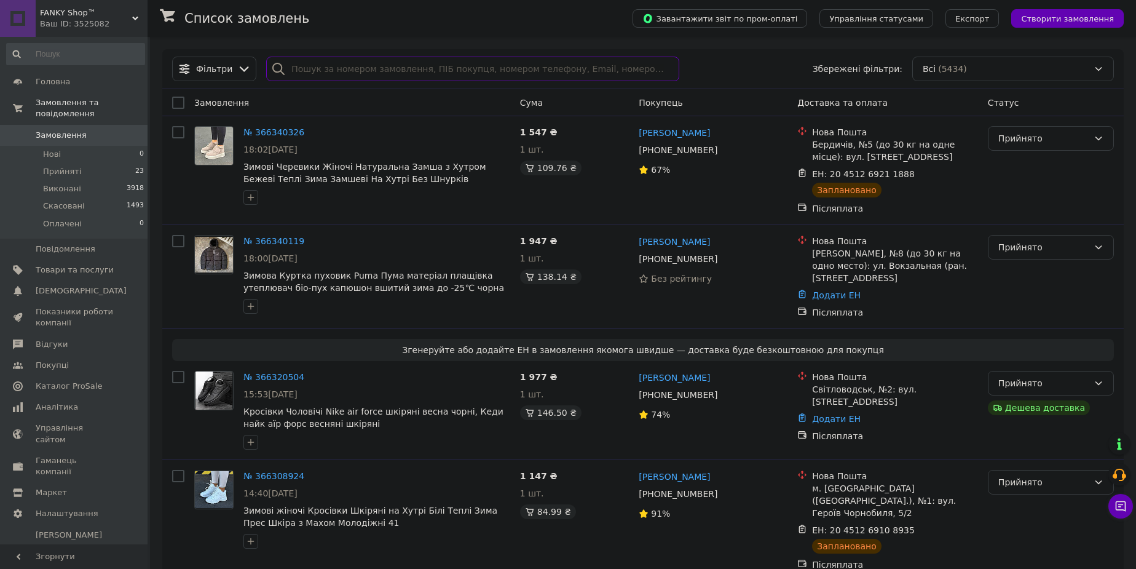
click at [355, 75] on input "search" at bounding box center [472, 69] width 413 height 25
paste input "366105003"
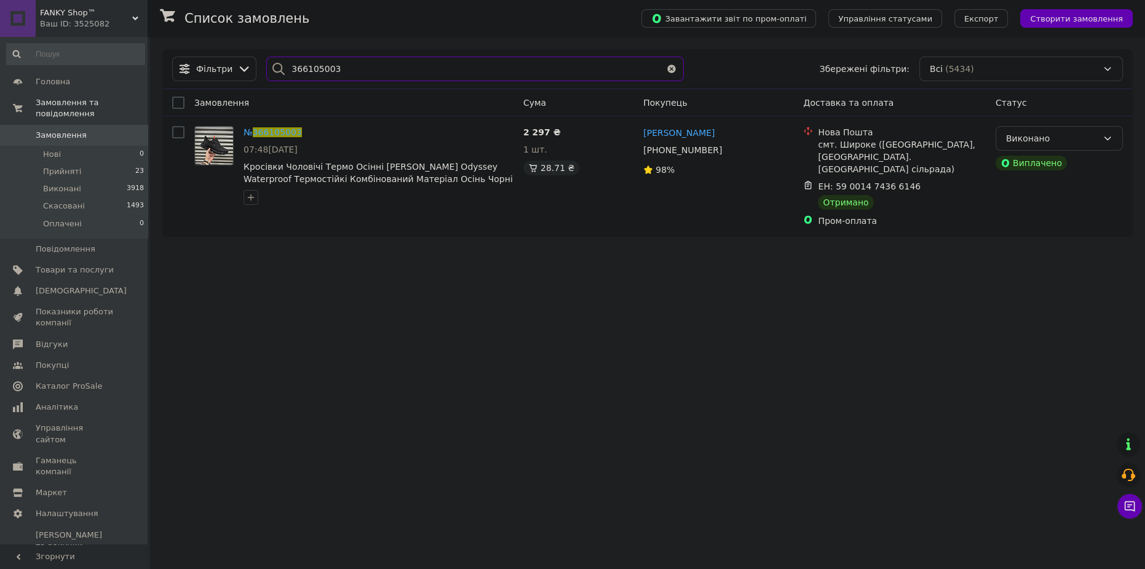
type input "366105003"
click at [106, 264] on span "Товари та послуги" at bounding box center [75, 269] width 78 height 11
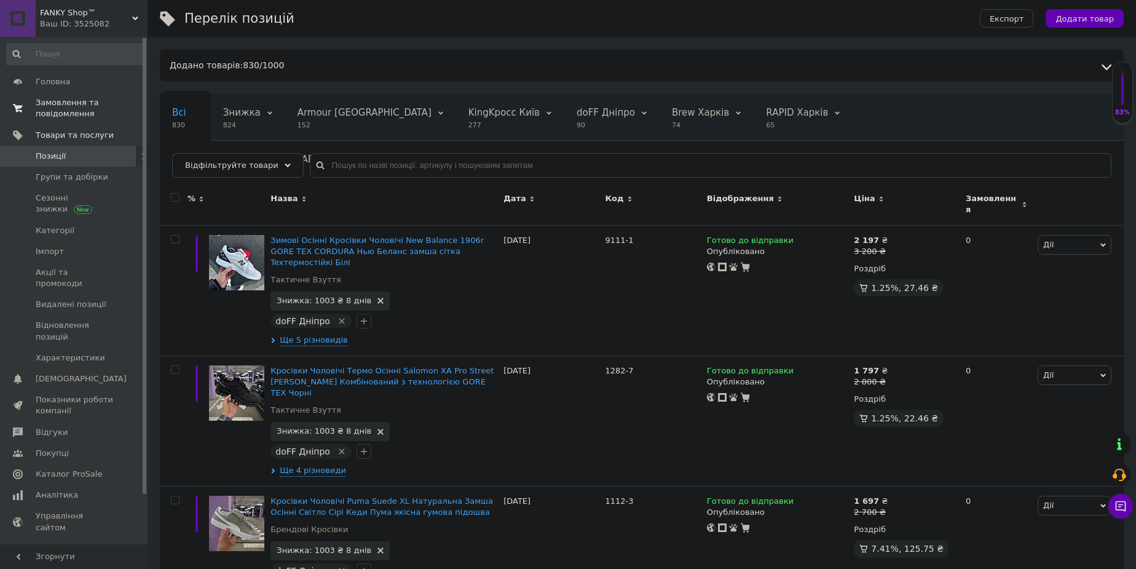
click at [72, 109] on span "Замовлення та повідомлення" at bounding box center [75, 108] width 78 height 22
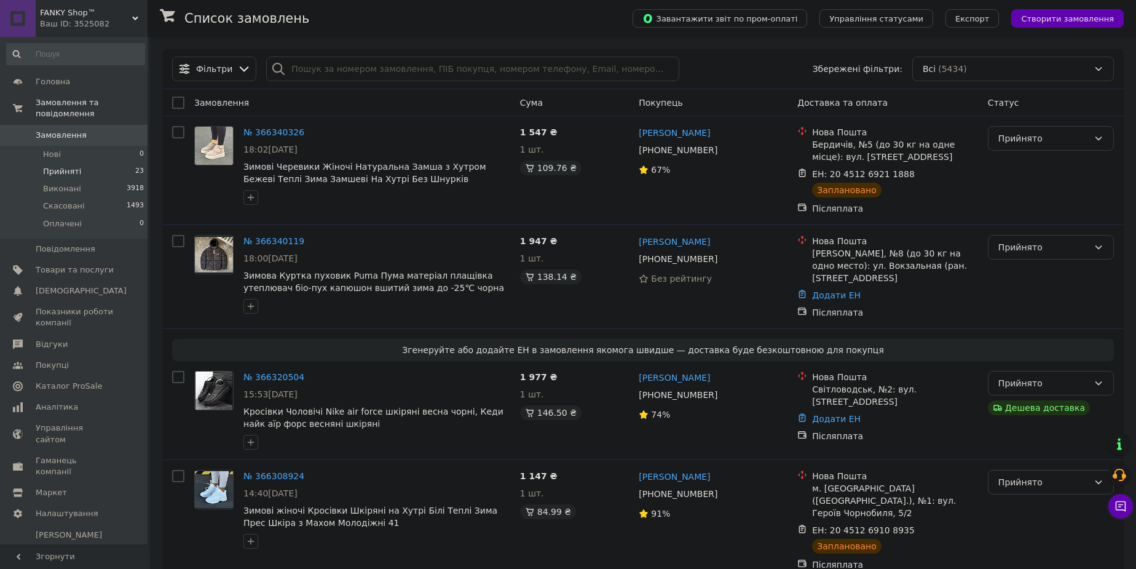
click at [117, 165] on li "Прийняті 23" at bounding box center [75, 171] width 151 height 17
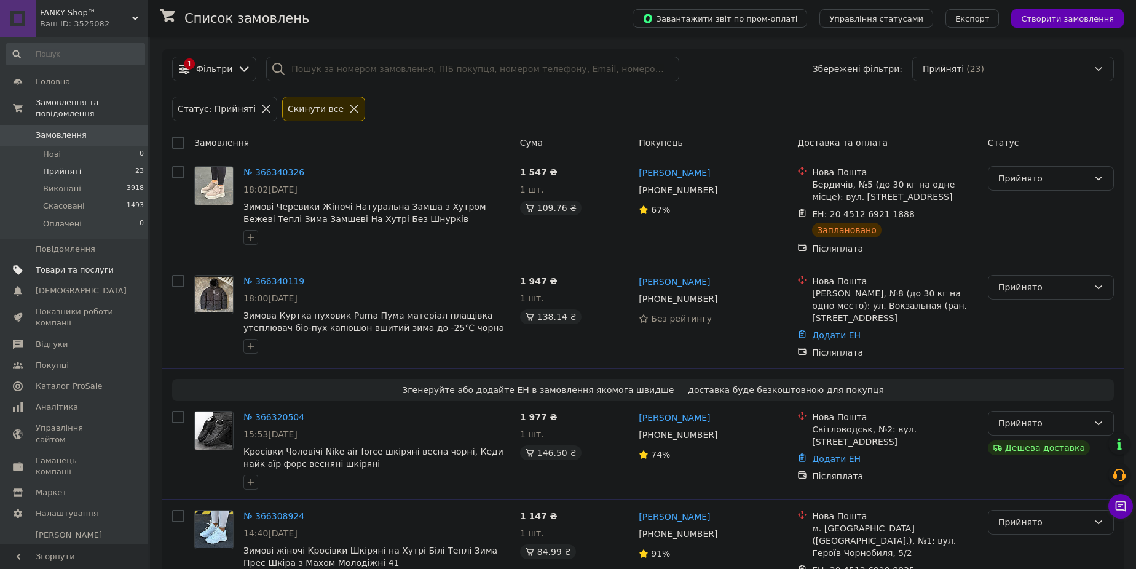
click at [99, 264] on span "Товари та послуги" at bounding box center [75, 269] width 78 height 11
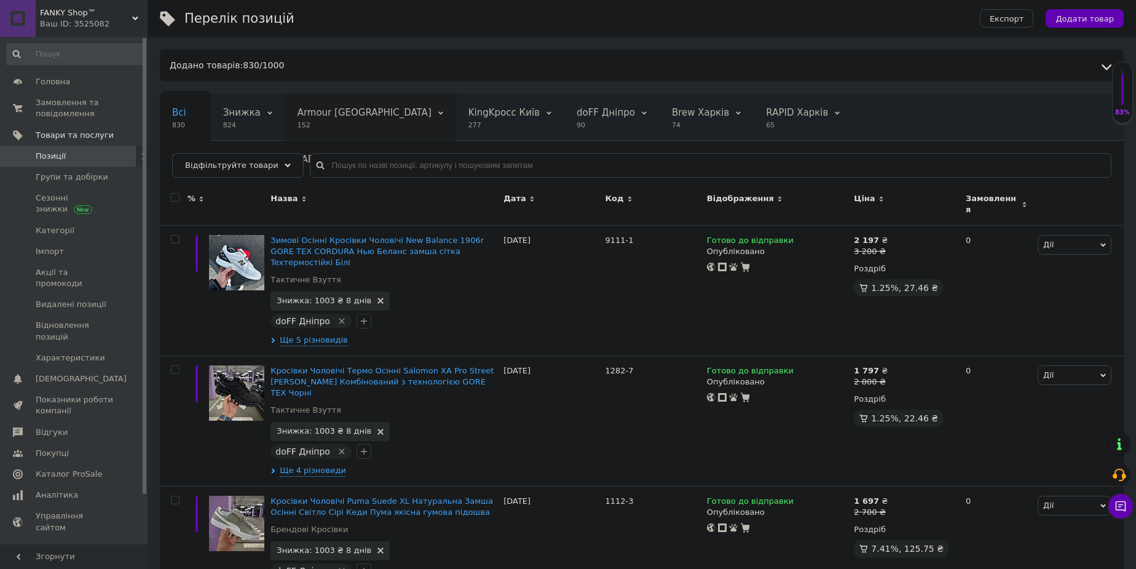
click at [320, 114] on span "Armour Одеса" at bounding box center [365, 112] width 134 height 11
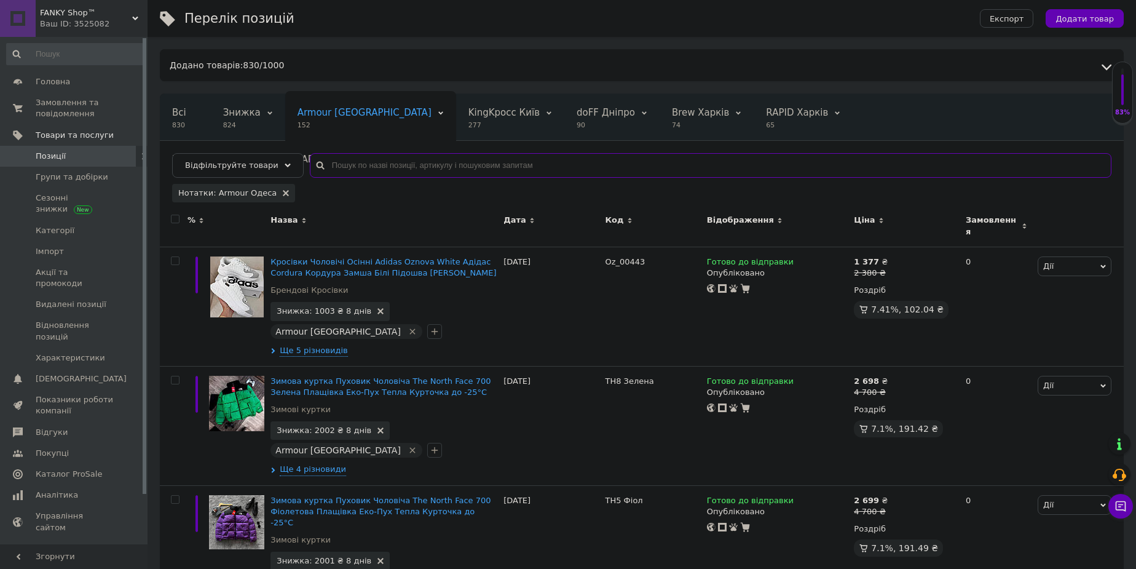
click at [341, 167] on input "text" at bounding box center [711, 165] width 802 height 25
paste input "N_574"
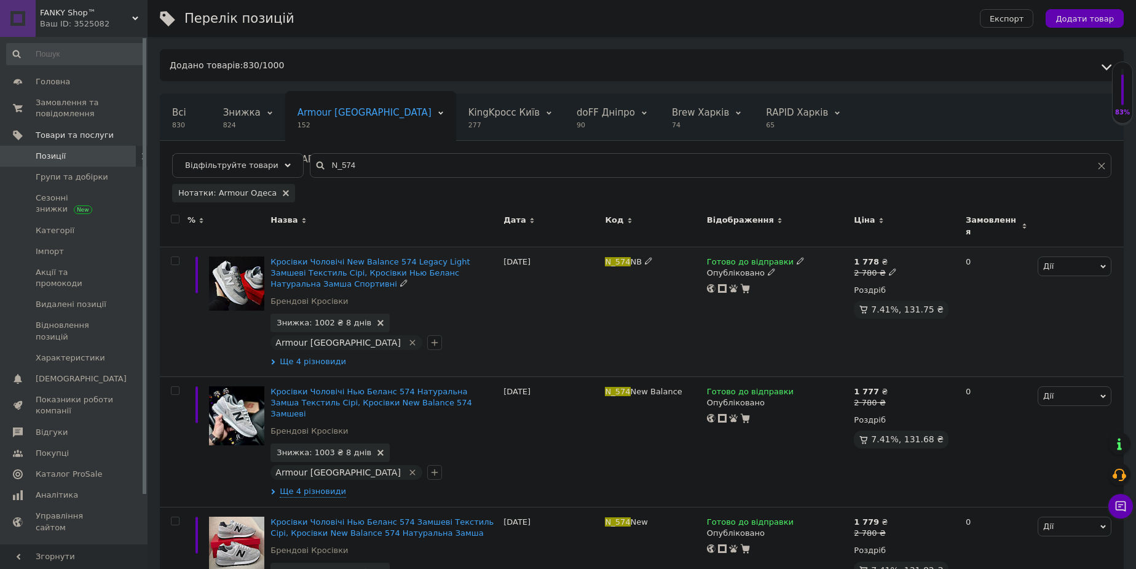
click at [305, 356] on span "Ще 4 різновиди" at bounding box center [313, 361] width 66 height 11
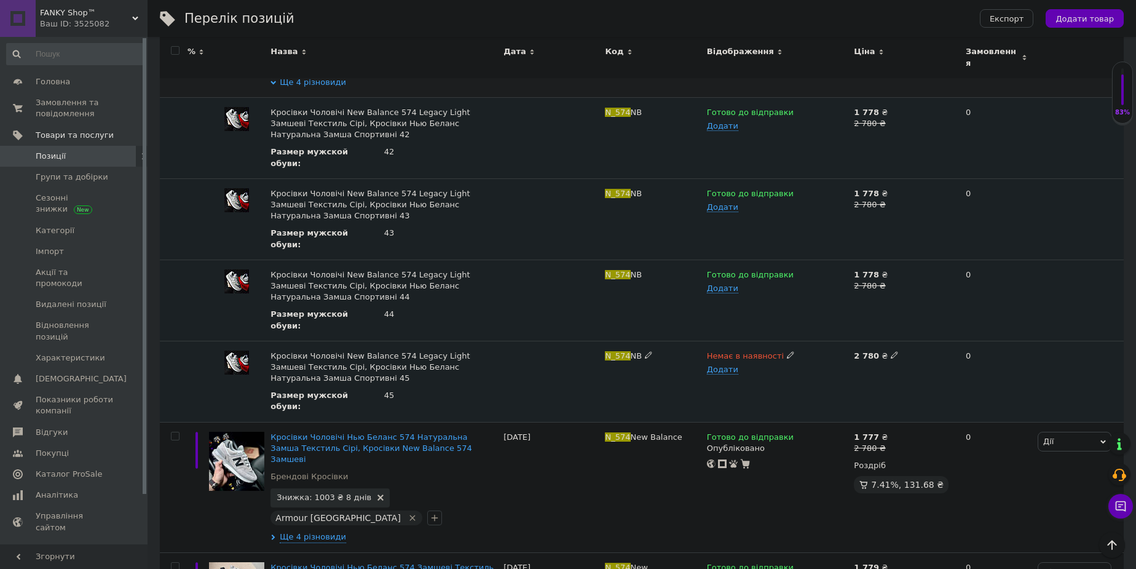
scroll to position [167, 0]
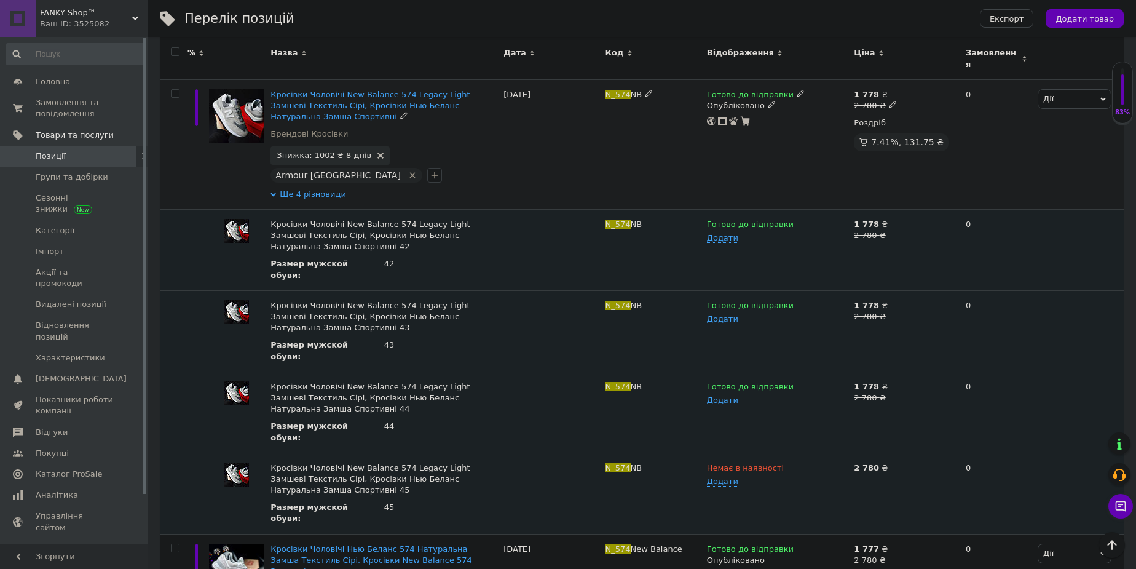
click at [306, 189] on span "Ще 4 різновиди" at bounding box center [313, 194] width 66 height 11
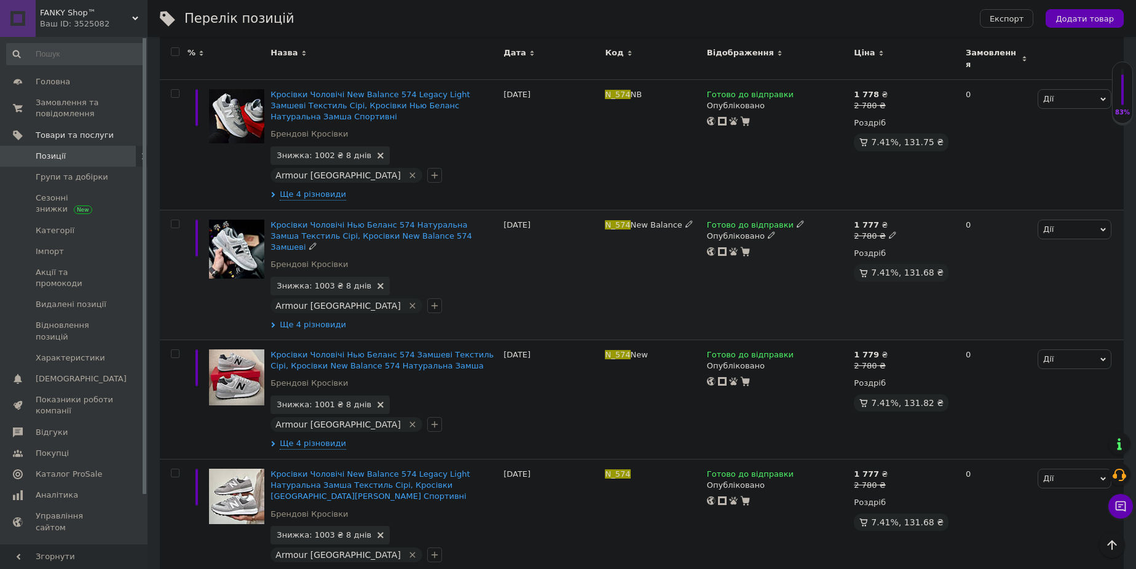
click at [310, 319] on span "Ще 4 різновиди" at bounding box center [313, 324] width 66 height 11
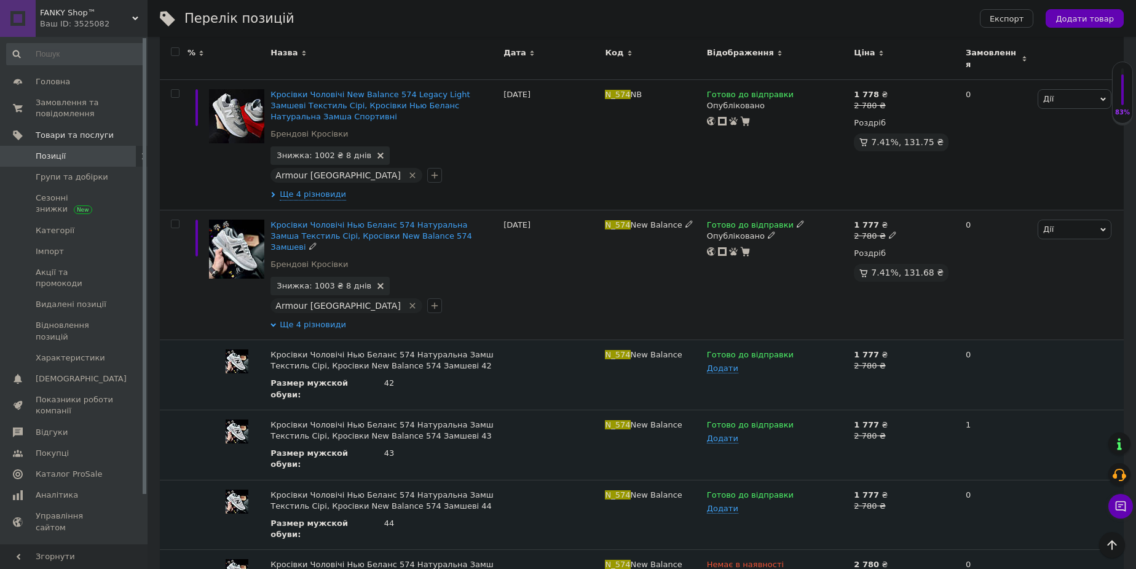
click at [310, 319] on span "Ще 4 різновиди" at bounding box center [313, 324] width 66 height 11
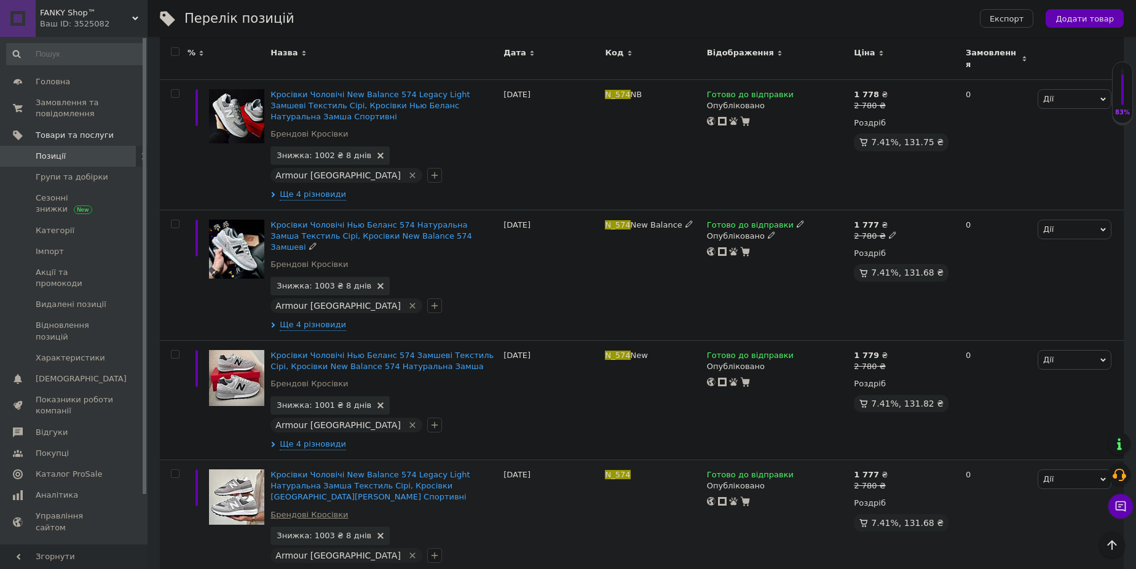
scroll to position [335, 0]
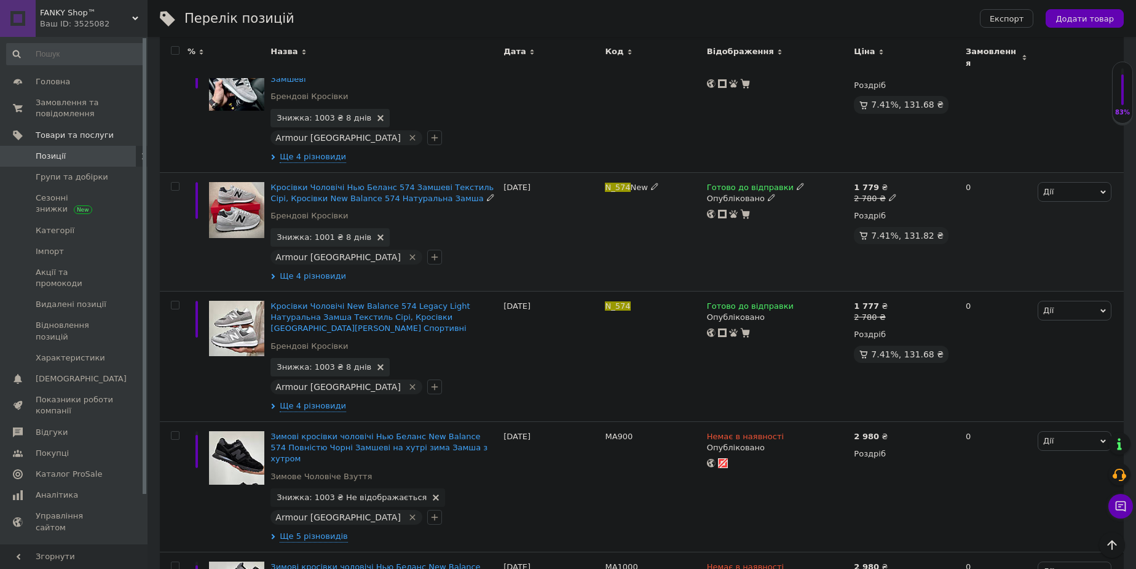
click at [313, 271] on span "Ще 4 різновиди" at bounding box center [313, 276] width 66 height 11
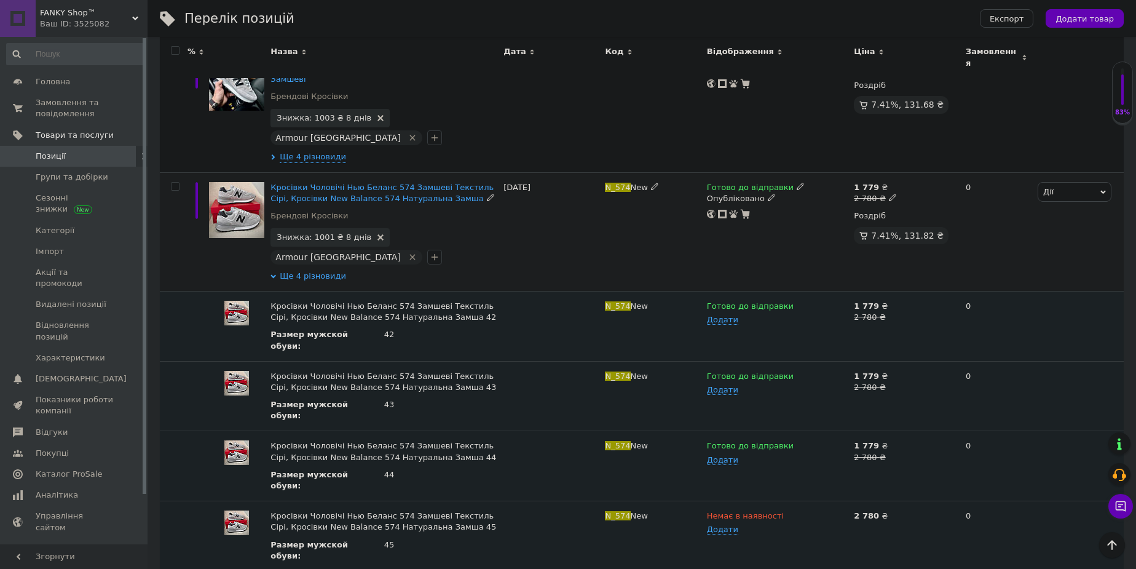
click at [313, 271] on span "Ще 4 різновиди" at bounding box center [313, 276] width 66 height 11
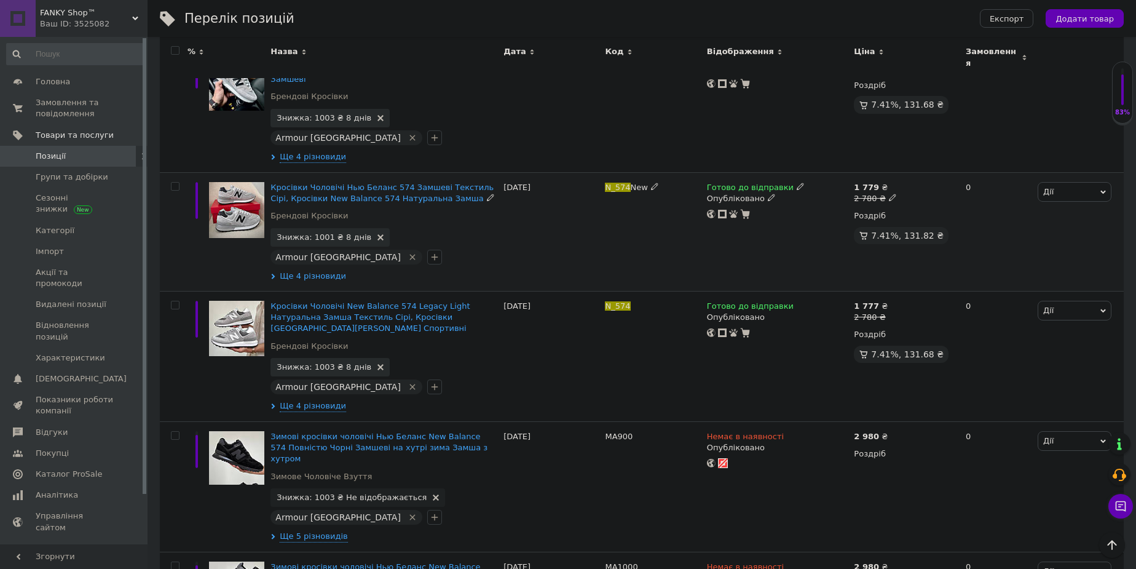
scroll to position [417, 0]
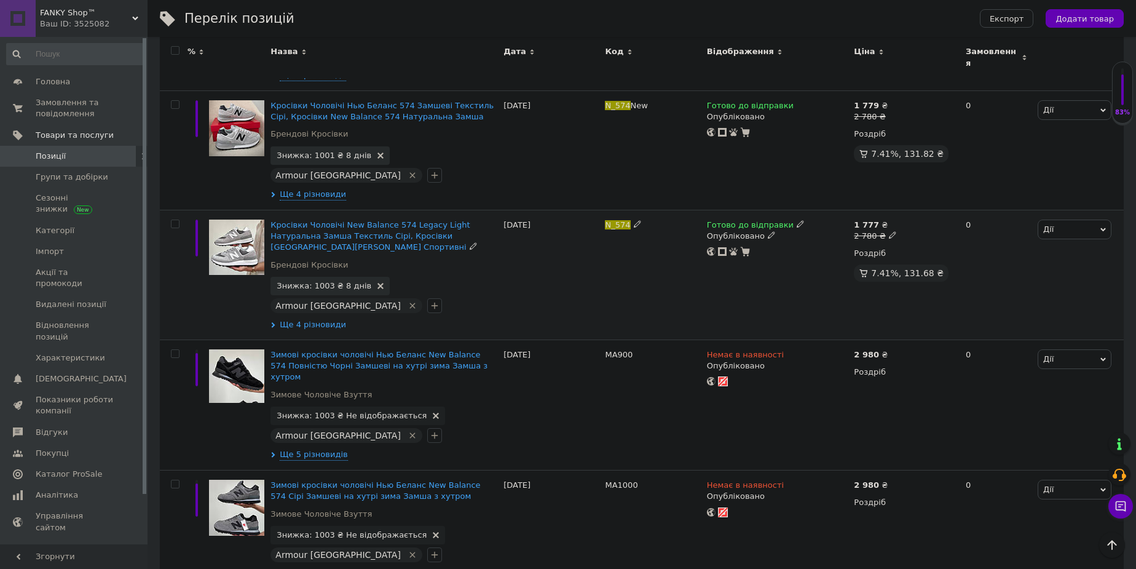
click at [317, 319] on span "Ще 4 різновиди" at bounding box center [313, 324] width 66 height 11
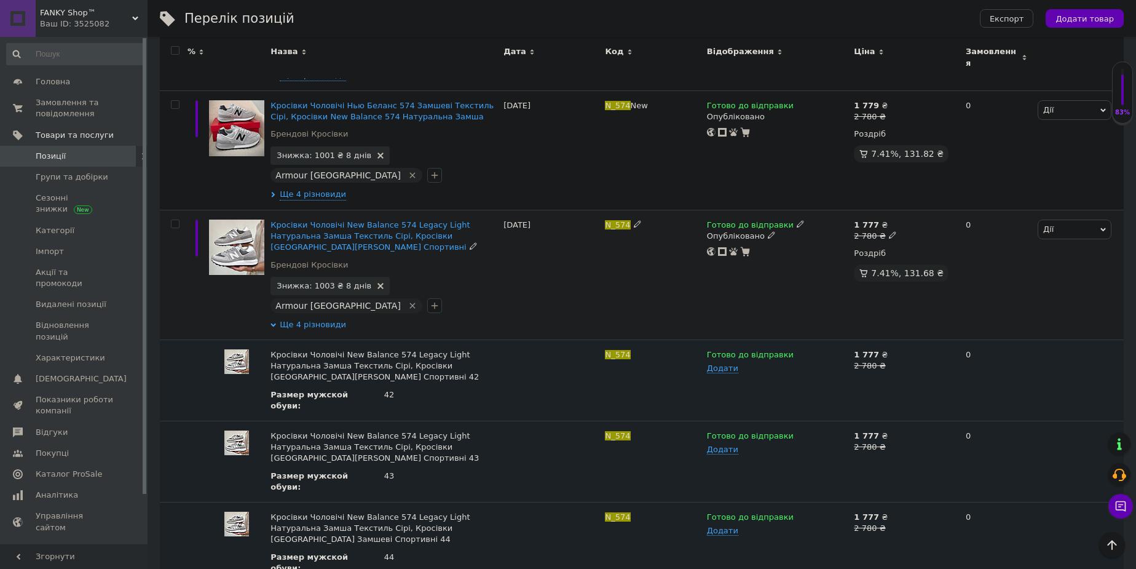
click at [317, 319] on span "Ще 4 різновиди" at bounding box center [313, 324] width 66 height 11
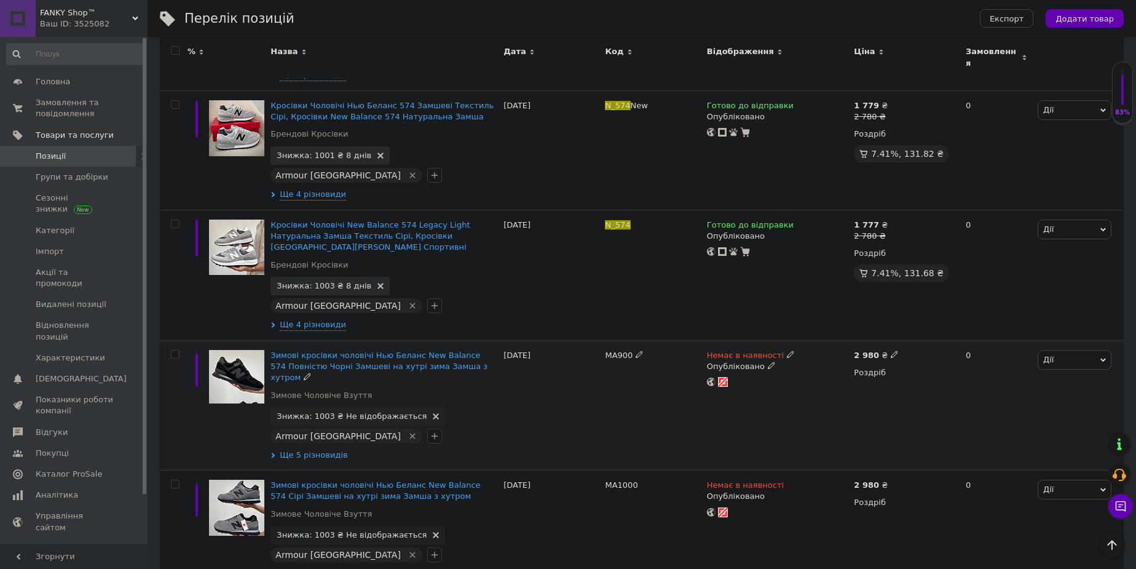
click at [318, 449] on span "Ще 5 різновидів" at bounding box center [314, 454] width 68 height 11
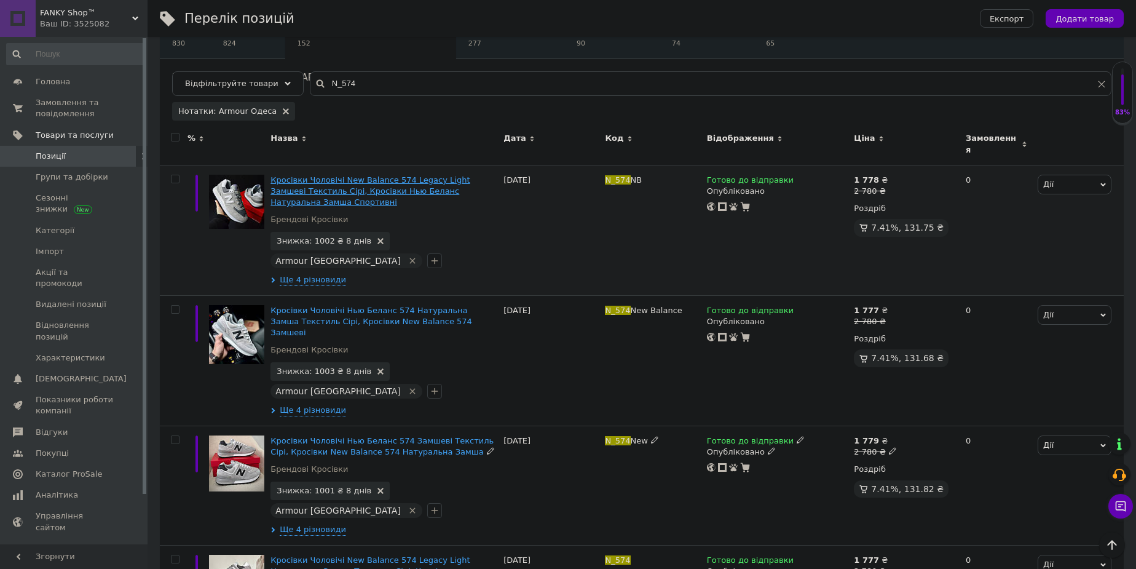
scroll to position [0, 0]
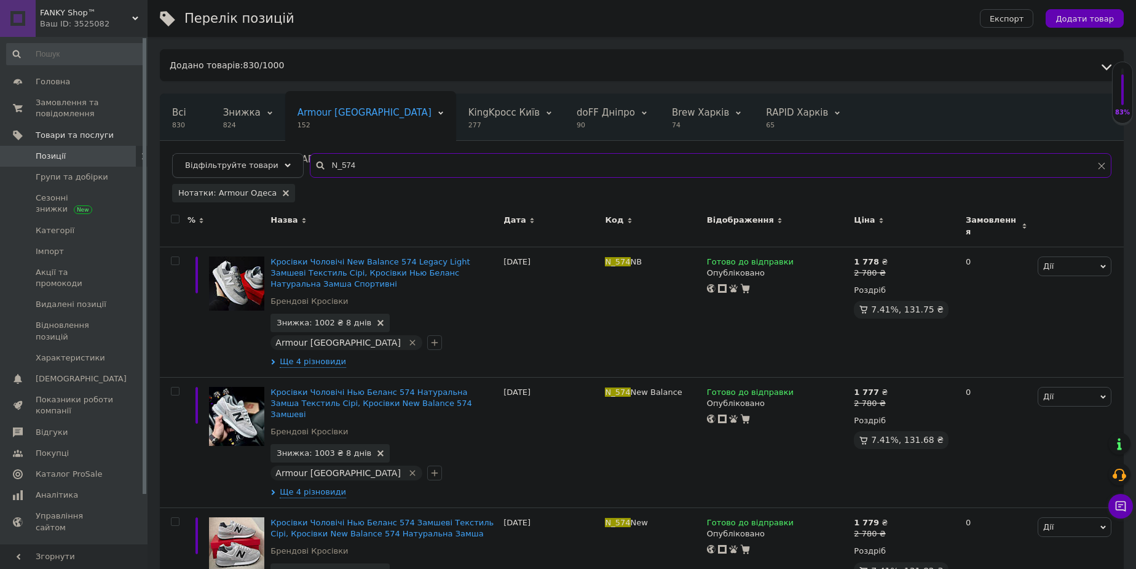
drag, startPoint x: 354, startPoint y: 162, endPoint x: 245, endPoint y: 164, distance: 108.2
click at [256, 164] on div "Відфільтруйте товари N_574" at bounding box center [642, 165] width 940 height 25
paste input "Oz_0023"
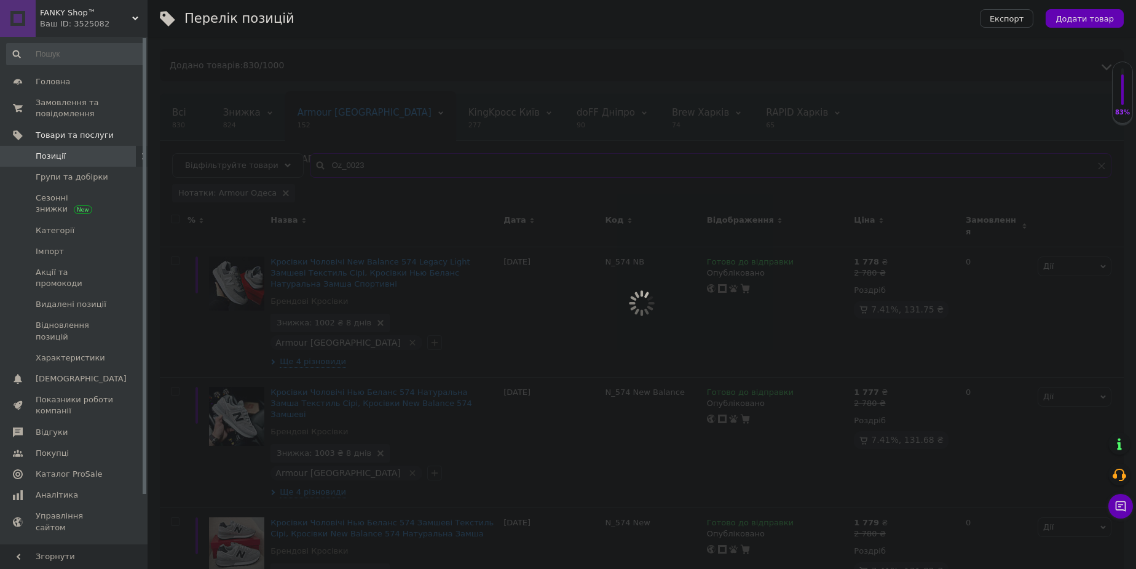
type input "Oz_0023"
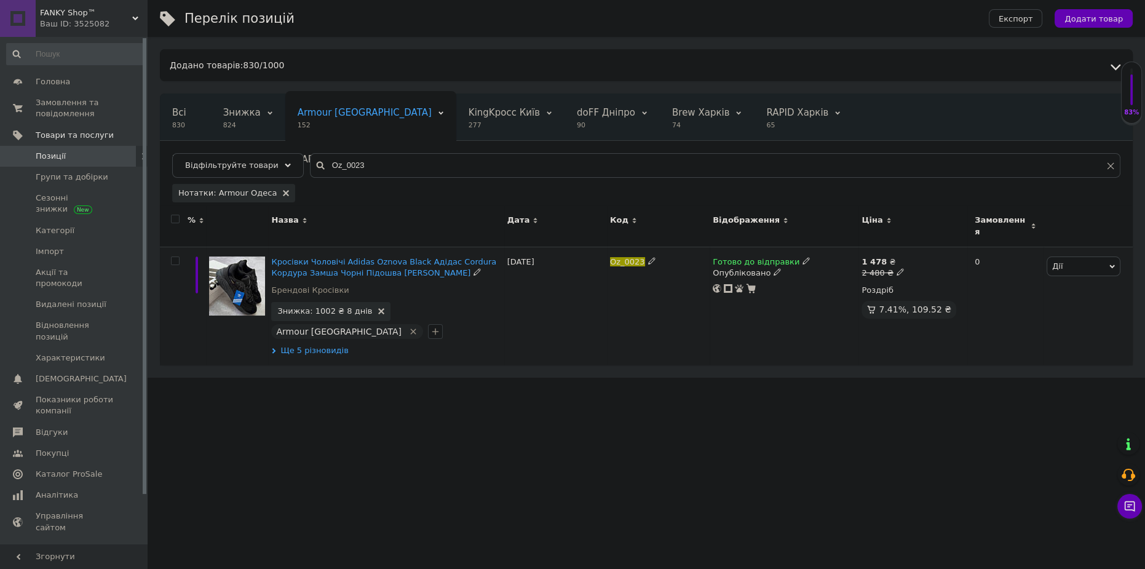
click at [330, 345] on span "Ще 5 різновидів" at bounding box center [314, 350] width 68 height 11
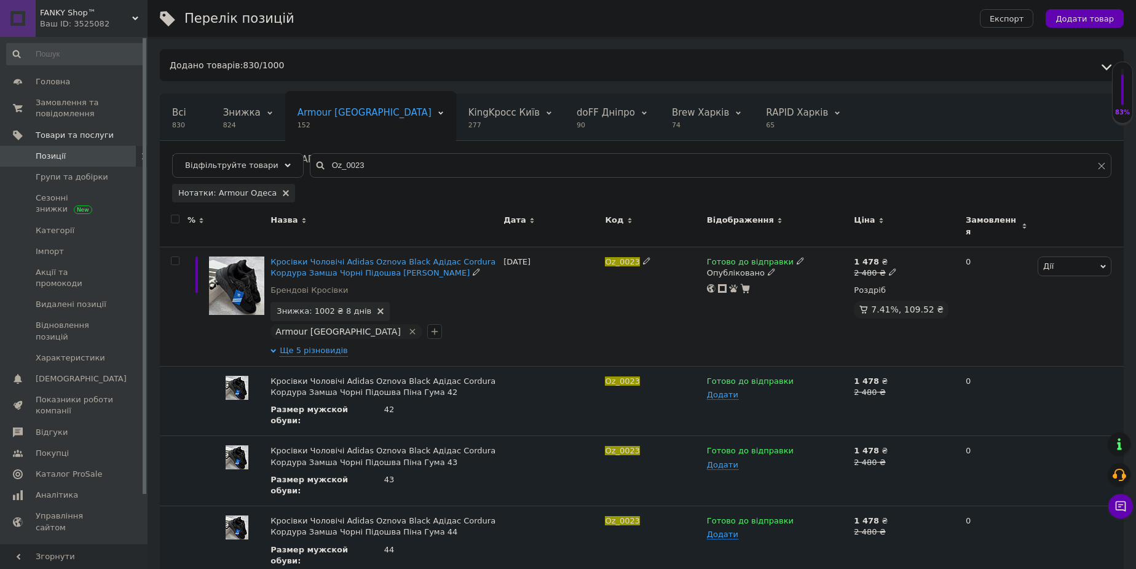
click at [797, 257] on icon at bounding box center [800, 260] width 7 height 7
click at [818, 291] on li "Немає в наявності" at bounding box center [863, 299] width 117 height 17
click at [776, 299] on div "Готово до відправки Наявність Немає в наявності В наявності Під замовлення Гото…" at bounding box center [778, 306] width 148 height 119
click at [797, 376] on icon at bounding box center [800, 379] width 7 height 7
click at [778, 413] on li "Немає в наявності" at bounding box center [775, 421] width 146 height 17
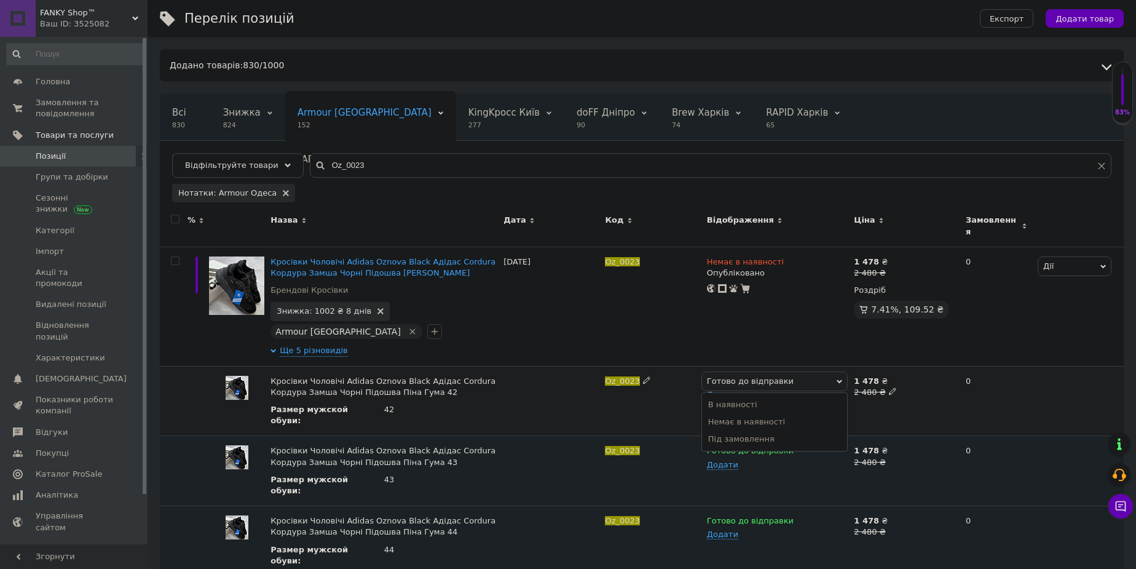
click at [822, 407] on div "Готово до відправки В наявності Немає в наявності Під замовлення Додати" at bounding box center [778, 401] width 148 height 70
click at [794, 445] on div "Готово до відправки" at bounding box center [777, 450] width 141 height 11
click at [790, 441] on span "Готово до відправки" at bounding box center [775, 451] width 147 height 20
click at [797, 446] on icon at bounding box center [800, 449] width 7 height 7
click at [778, 483] on li "Немає в наявності" at bounding box center [775, 491] width 146 height 17
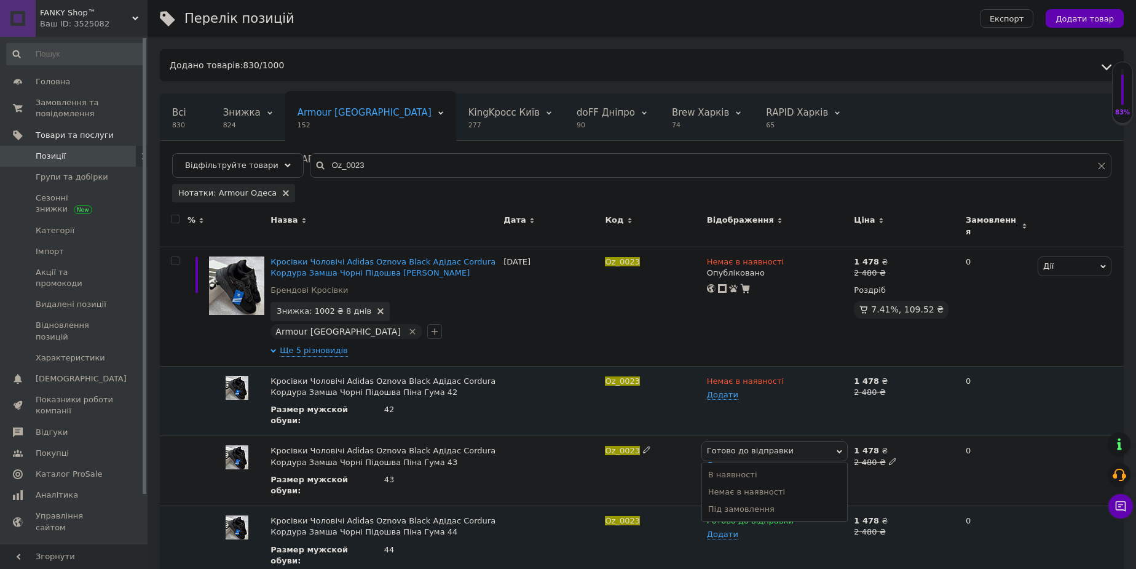
click at [812, 465] on div "Готово до відправки В наявності Немає в наявності Під замовлення Додати" at bounding box center [778, 471] width 148 height 70
click at [797, 516] on icon at bounding box center [800, 519] width 7 height 7
drag, startPoint x: 774, startPoint y: 532, endPoint x: 792, endPoint y: 528, distance: 18.3
click at [775, 553] on li "Немає в наявності" at bounding box center [775, 561] width 146 height 17
click at [804, 523] on div "Готово до відправки Додати" at bounding box center [778, 541] width 148 height 70
